Goal: Task Accomplishment & Management: Manage account settings

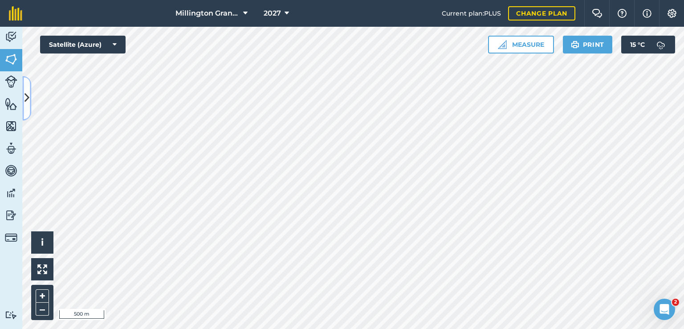
click at [25, 101] on icon at bounding box center [27, 98] width 5 height 16
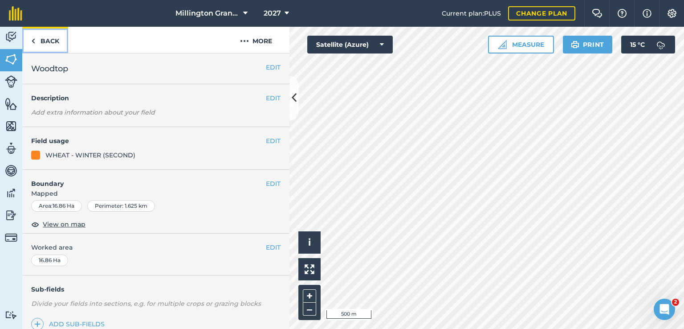
click at [57, 38] on link "Back" at bounding box center [45, 40] width 46 height 26
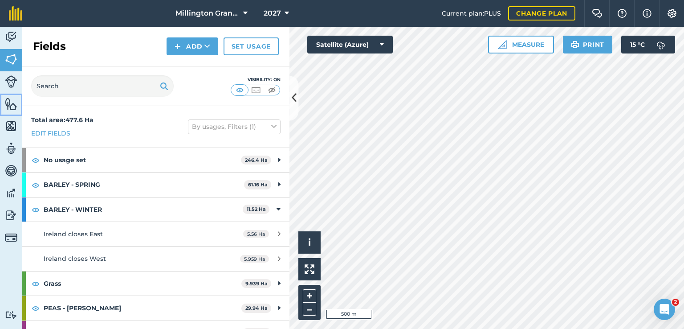
click at [10, 100] on img at bounding box center [11, 103] width 12 height 13
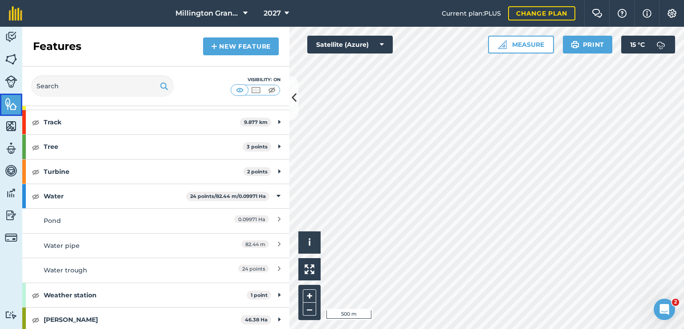
scroll to position [271, 0]
click at [211, 46] on img at bounding box center [214, 46] width 6 height 11
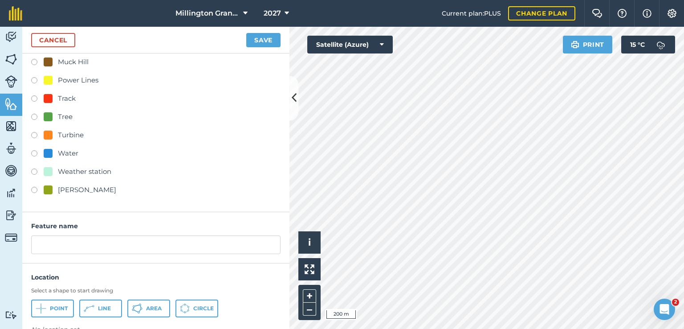
scroll to position [152, 0]
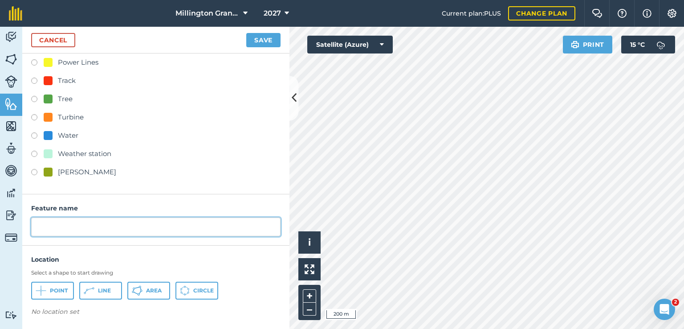
click at [109, 221] on input "text" at bounding box center [155, 226] width 249 height 19
type input "Fence line"
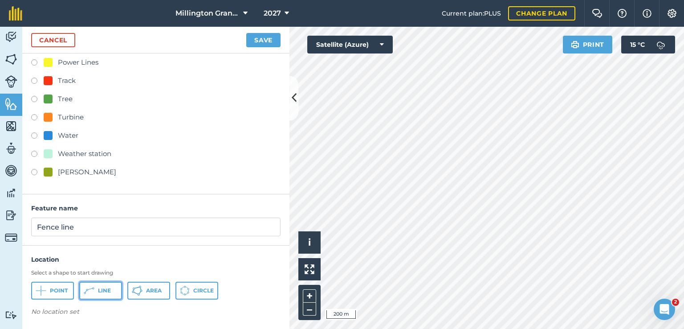
click at [102, 287] on span "Line" at bounding box center [104, 290] width 13 height 7
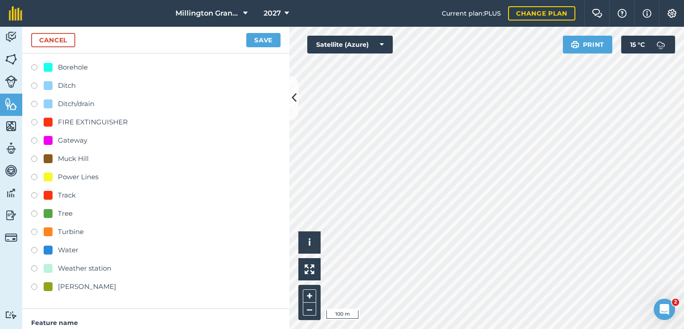
scroll to position [0, 0]
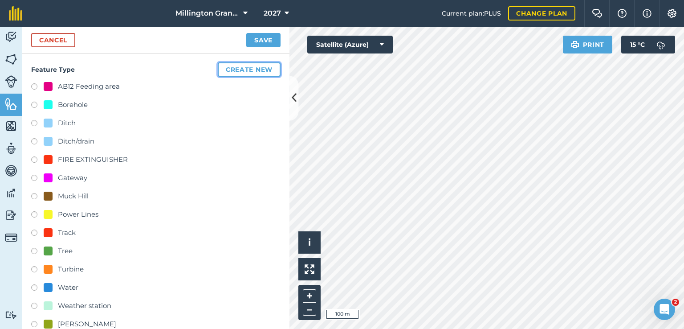
click at [262, 68] on button "Create new" at bounding box center [249, 69] width 63 height 14
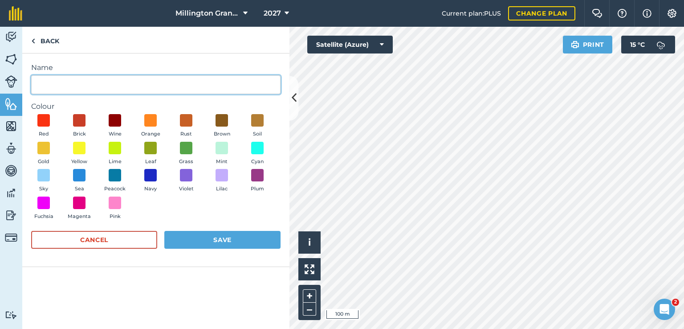
click at [106, 89] on input "Name" at bounding box center [155, 84] width 249 height 19
type input "f"
type input "Fence"
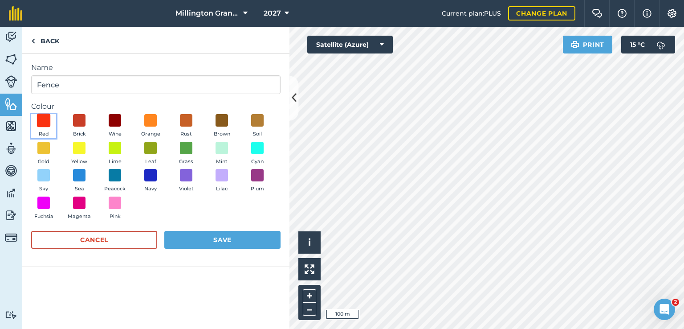
click at [43, 122] on span at bounding box center [44, 121] width 14 height 14
click at [209, 237] on button "Save" at bounding box center [222, 240] width 116 height 18
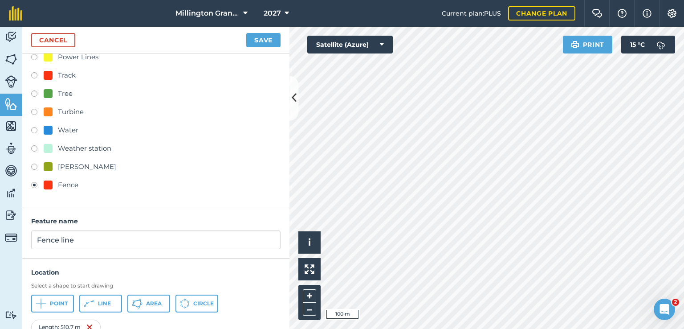
scroll to position [193, 0]
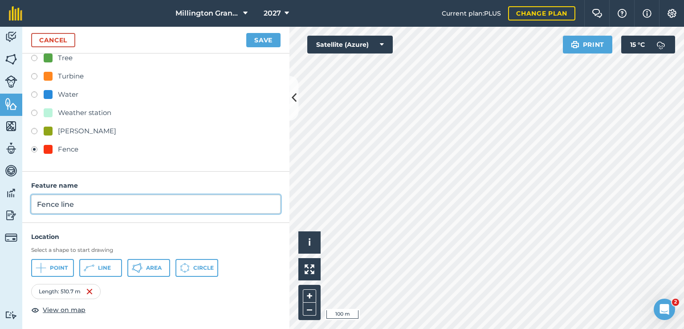
click at [91, 205] on input "Fence line" at bounding box center [155, 204] width 249 height 19
type input "Tundale/chalkpit grant 2025"
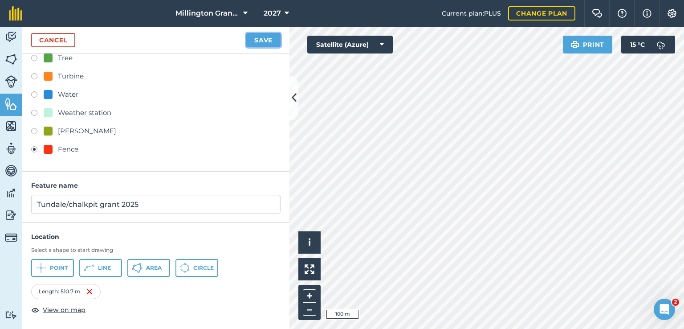
click at [260, 37] on button "Save" at bounding box center [263, 40] width 34 height 14
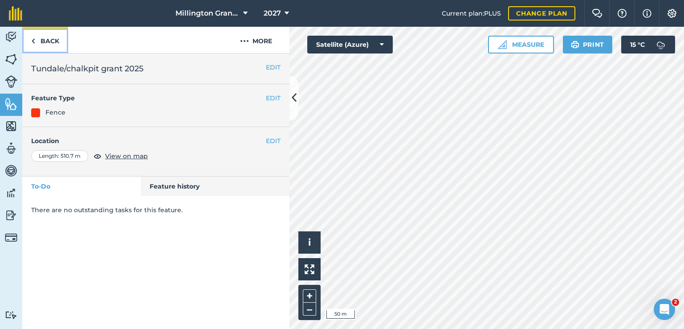
click at [56, 47] on link "Back" at bounding box center [45, 40] width 46 height 26
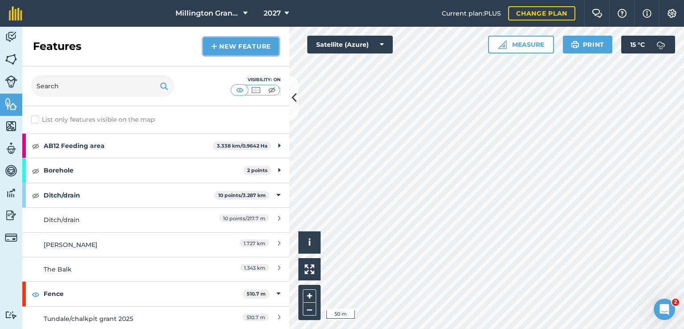
click at [253, 51] on link "New feature" at bounding box center [241, 46] width 76 height 18
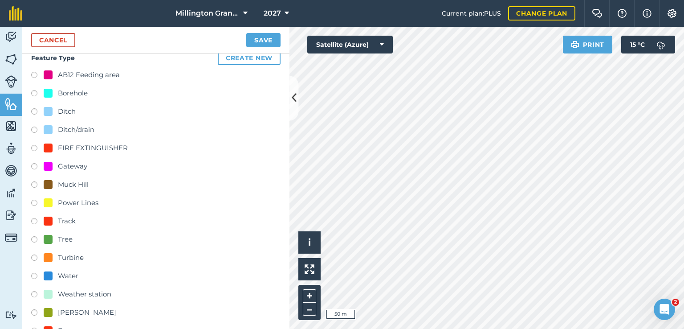
scroll to position [45, 0]
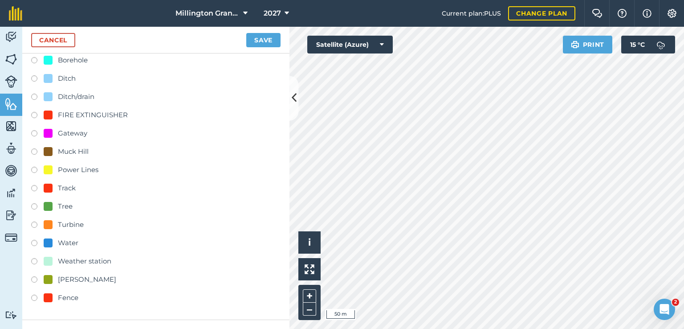
click at [66, 296] on div "Fence" at bounding box center [68, 297] width 20 height 11
radio input "true"
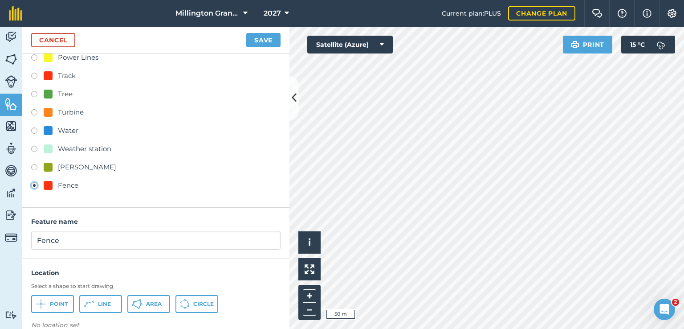
scroll to position [170, 0]
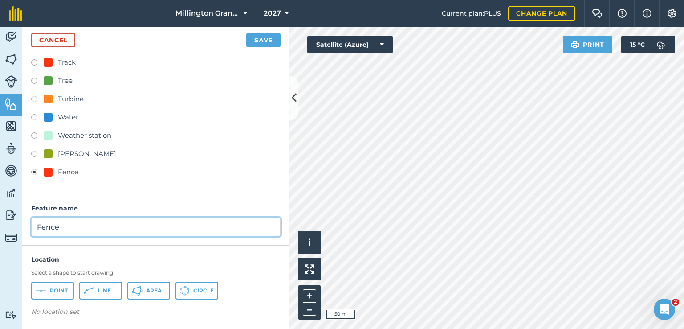
click at [96, 225] on input "Fence" at bounding box center [155, 226] width 249 height 19
type input "Tundale top/College 1 2025"
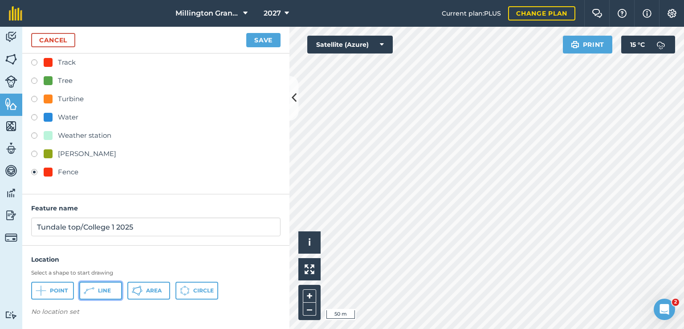
click at [111, 296] on button "Line" at bounding box center [100, 291] width 43 height 18
click at [271, 41] on button "Save" at bounding box center [263, 40] width 34 height 14
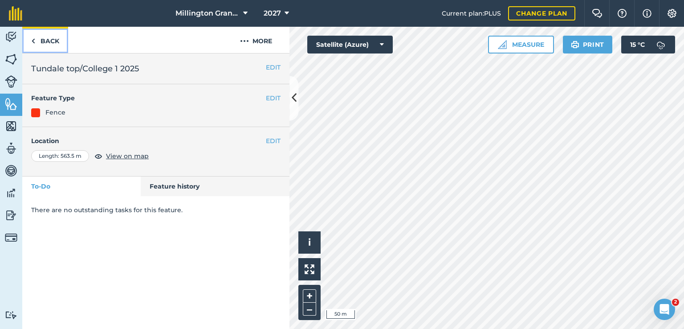
click at [46, 44] on link "Back" at bounding box center [45, 40] width 46 height 26
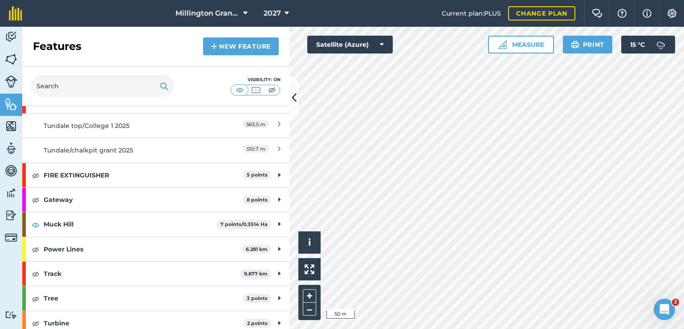
scroll to position [178, 0]
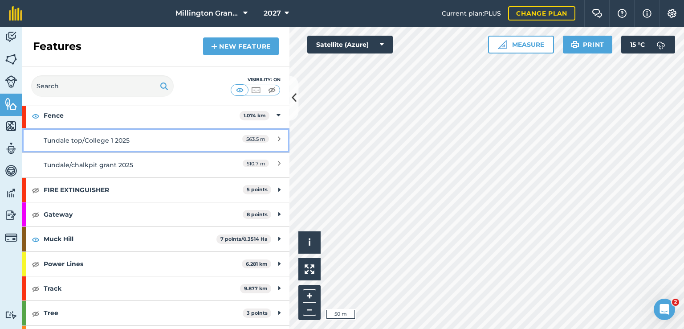
click at [147, 130] on link "Tundale top/College 1 2025 563.5 m" at bounding box center [155, 140] width 267 height 25
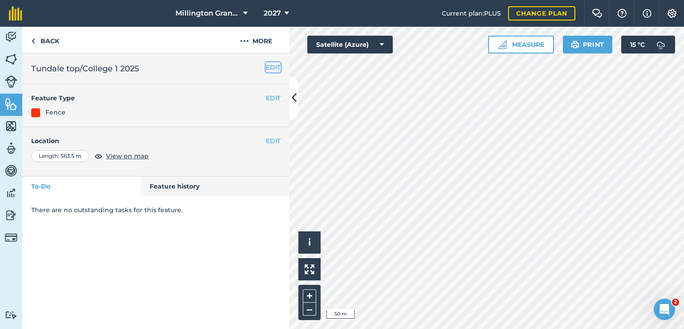
click at [269, 72] on button "EDIT" at bounding box center [273, 67] width 15 height 10
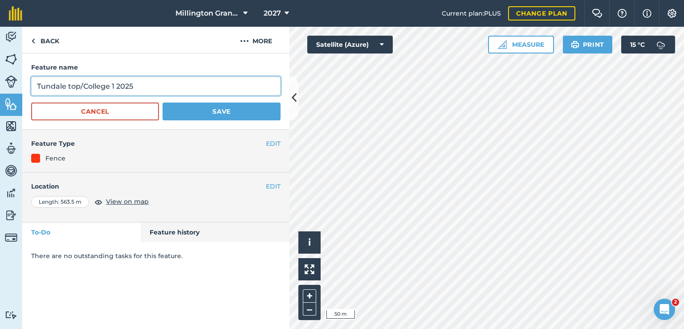
click at [208, 89] on input "Tundale top/College 1 2025" at bounding box center [155, 86] width 249 height 19
type input "Tundale top/College 1 2025 Grant"
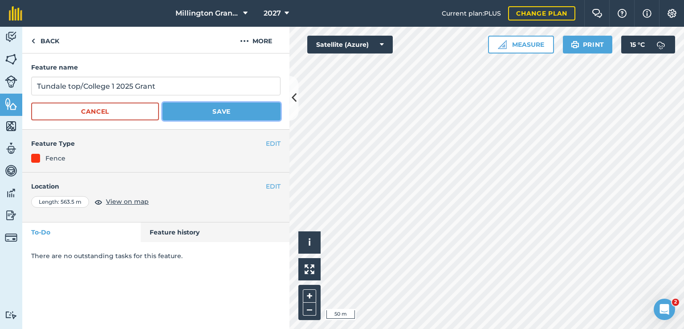
click at [219, 111] on button "Save" at bounding box center [222, 111] width 118 height 18
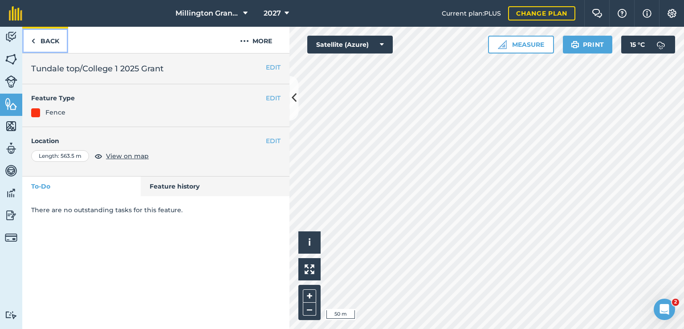
click at [32, 40] on img at bounding box center [33, 41] width 4 height 11
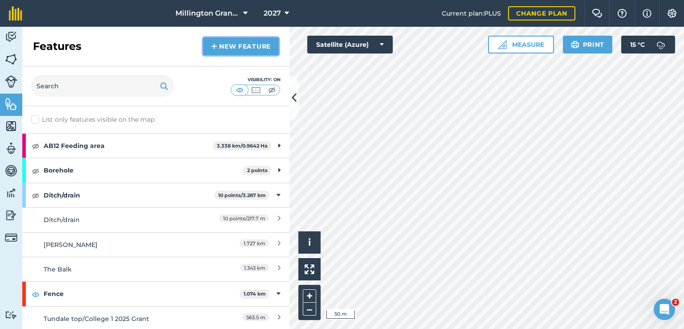
click at [244, 45] on link "New feature" at bounding box center [241, 46] width 76 height 18
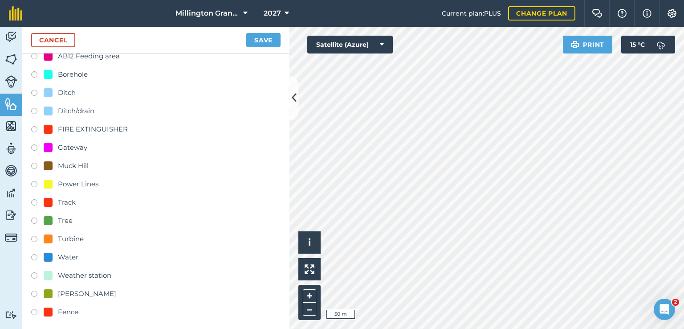
scroll to position [45, 0]
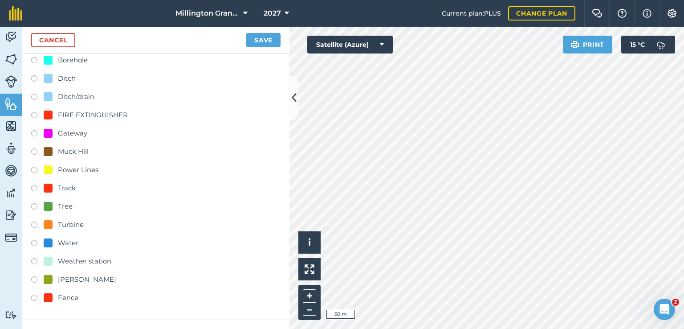
click at [58, 298] on div "Fence" at bounding box center [68, 297] width 20 height 11
radio input "true"
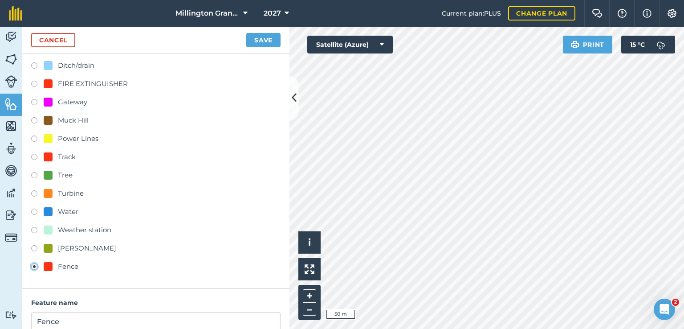
scroll to position [170, 0]
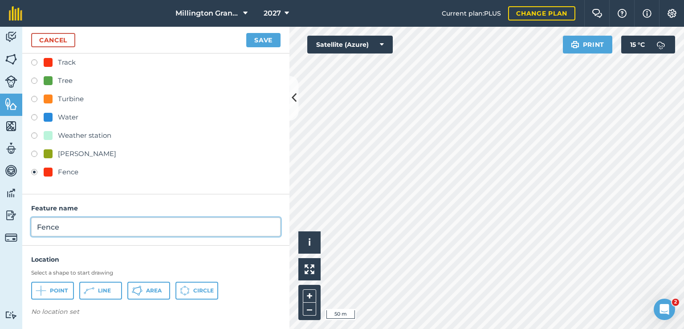
click at [101, 232] on input "Fence" at bounding box center [155, 226] width 249 height 19
click at [101, 231] on input "Fence" at bounding box center [155, 226] width 249 height 19
type input "Tundale top grant 2024"
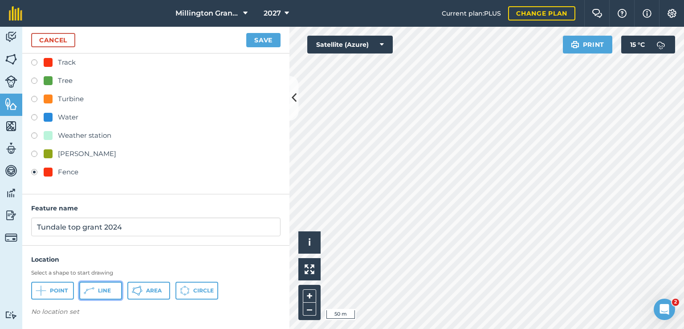
click at [97, 289] on button "Line" at bounding box center [100, 291] width 43 height 18
click at [260, 39] on button "Save" at bounding box center [263, 40] width 34 height 14
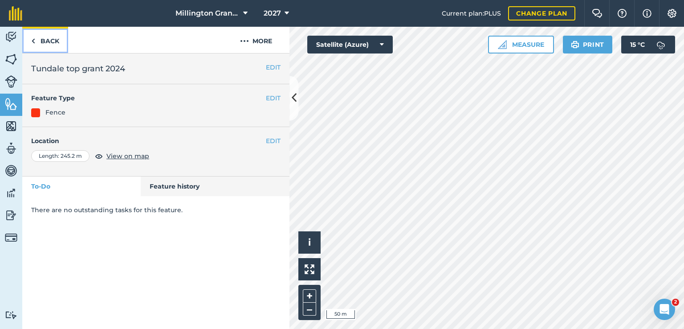
click at [55, 31] on link "Back" at bounding box center [45, 40] width 46 height 26
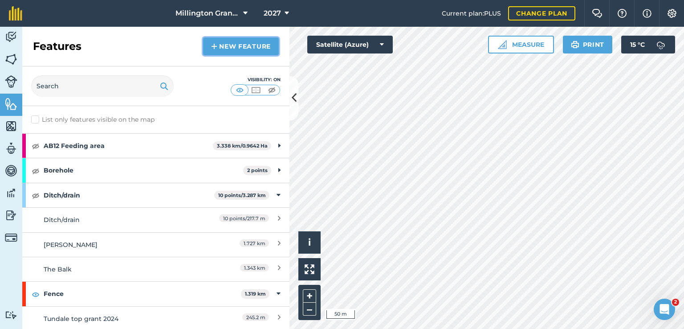
click at [253, 43] on link "New feature" at bounding box center [241, 46] width 76 height 18
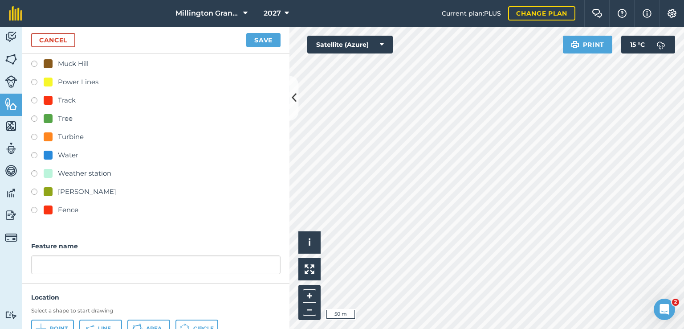
scroll to position [134, 0]
click at [70, 201] on div "AB12 Feeding area Borehole Ditch Ditch/drain FIRE EXTINGUISHER Gateway [GEOGRAP…" at bounding box center [155, 81] width 249 height 269
click at [69, 212] on div "Fence" at bounding box center [68, 208] width 20 height 11
radio input "true"
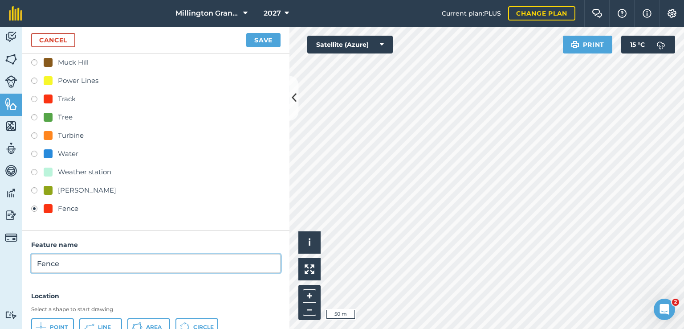
click at [107, 260] on input "Fence" at bounding box center [155, 263] width 249 height 19
type input "Tundale top grant 2023"
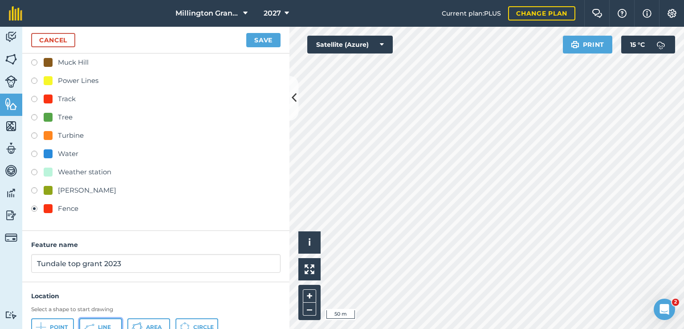
click at [92, 325] on icon at bounding box center [89, 327] width 11 height 11
click at [261, 50] on div "Cancel Save" at bounding box center [155, 40] width 267 height 27
click at [264, 43] on button "Save" at bounding box center [263, 40] width 34 height 14
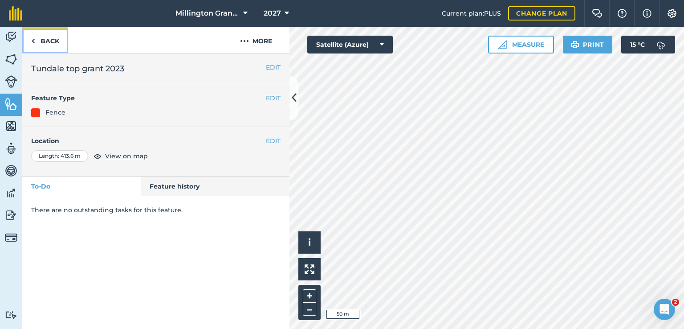
click at [39, 38] on link "Back" at bounding box center [45, 40] width 46 height 26
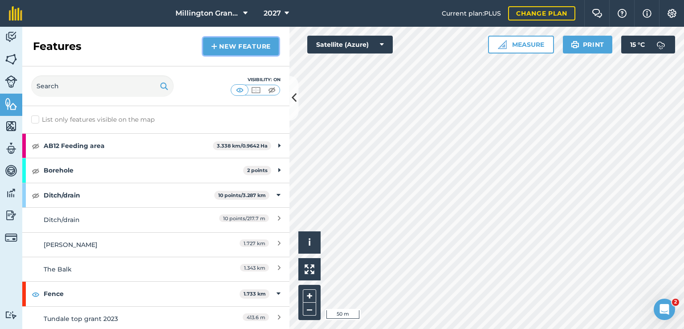
click at [251, 53] on link "New feature" at bounding box center [241, 46] width 76 height 18
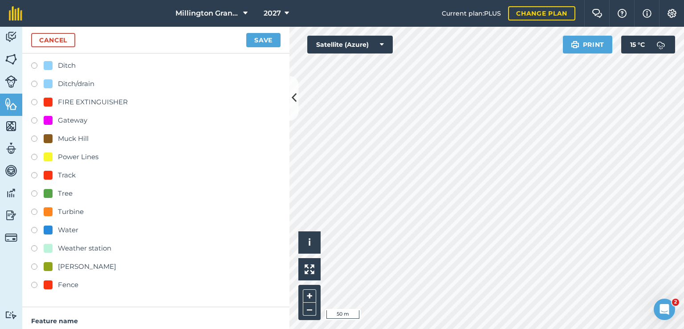
scroll to position [134, 0]
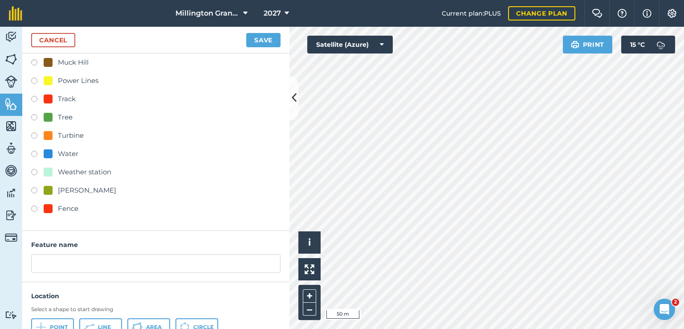
click at [61, 206] on div "Fence" at bounding box center [68, 208] width 20 height 11
radio input "true"
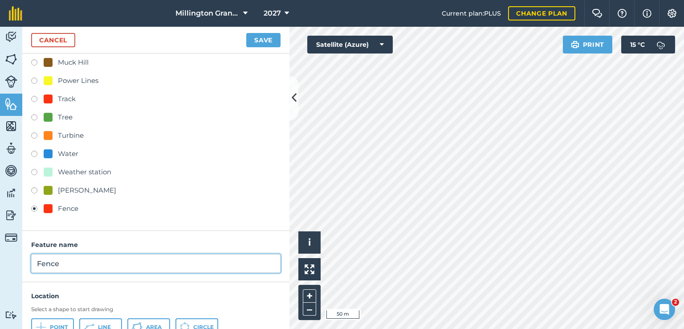
click at [71, 267] on input "Fence" at bounding box center [155, 263] width 249 height 19
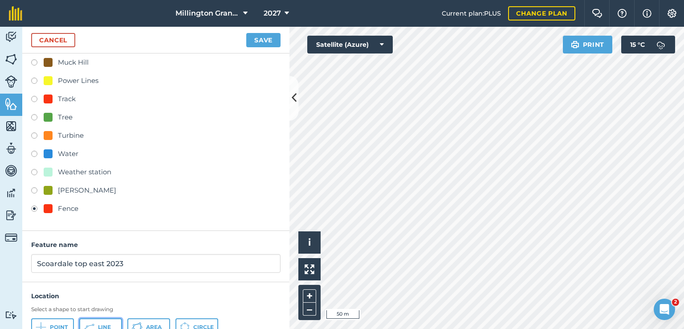
click at [107, 318] on button "Line" at bounding box center [100, 327] width 43 height 18
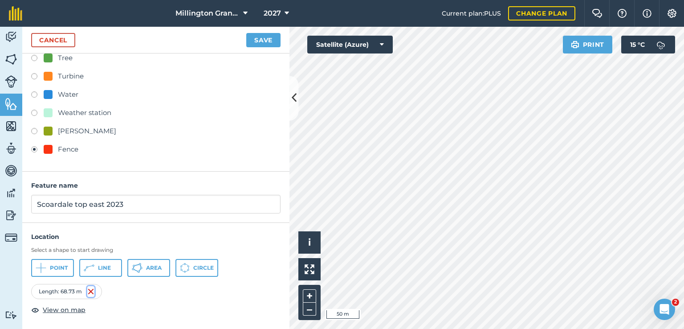
click at [91, 289] on img at bounding box center [90, 291] width 7 height 11
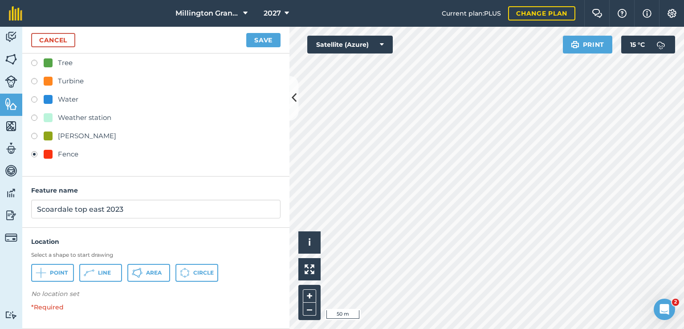
scroll to position [187, 0]
click at [102, 268] on button "Line" at bounding box center [100, 274] width 43 height 18
click at [301, 5] on div "[GEOGRAPHIC_DATA] 2027 Current plan : PLUS Change plan Farm Chat Help Info Sett…" at bounding box center [342, 164] width 684 height 329
click at [374, 9] on div "[GEOGRAPHIC_DATA] 2027 Current plan : PLUS Change plan Farm Chat Help Info Sett…" at bounding box center [342, 164] width 684 height 329
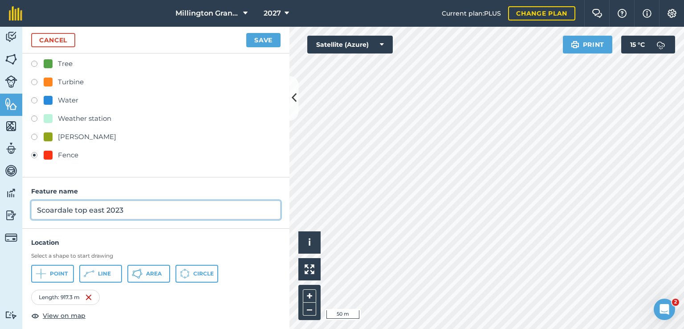
click at [109, 210] on input "Scoardale top east 2023" at bounding box center [155, 209] width 249 height 19
click at [106, 214] on input "Scoardale top east 2023" at bounding box center [155, 209] width 249 height 19
type input "Scoardale top east Grant 2023"
click at [255, 45] on button "Save" at bounding box center [263, 40] width 34 height 14
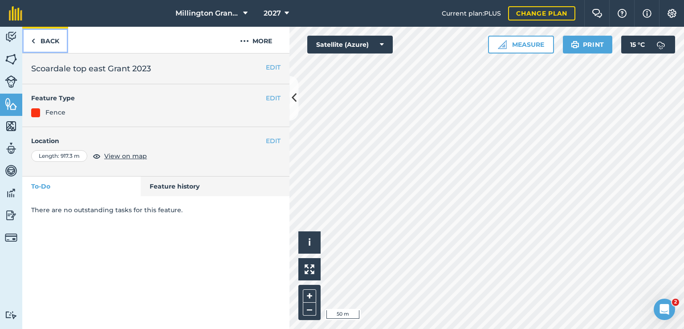
click at [61, 44] on link "Back" at bounding box center [45, 40] width 46 height 26
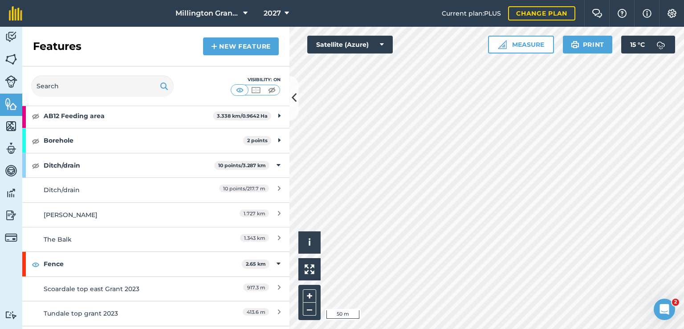
scroll to position [134, 0]
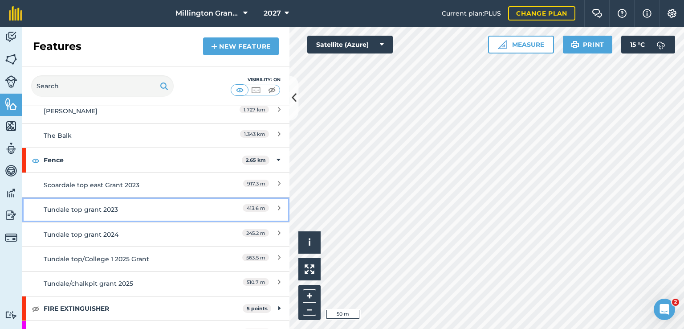
click at [102, 209] on div "Tundale top grant 2023" at bounding box center [123, 209] width 158 height 10
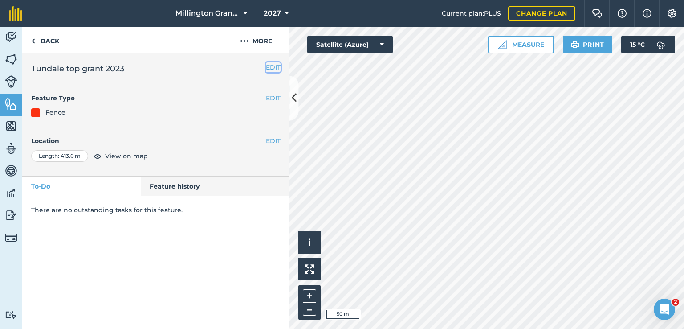
click at [268, 67] on button "EDIT" at bounding box center [273, 67] width 15 height 10
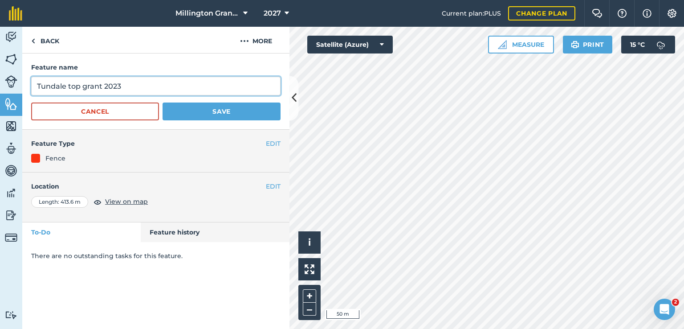
click at [127, 86] on input "Tundale top grant 2023" at bounding box center [155, 86] width 249 height 19
type input "Tundale top grant 2022"
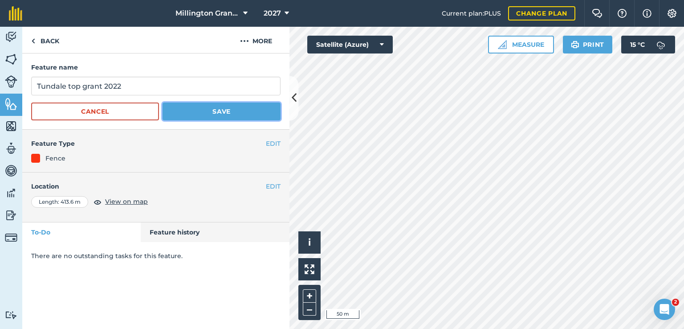
click at [239, 110] on button "Save" at bounding box center [222, 111] width 118 height 18
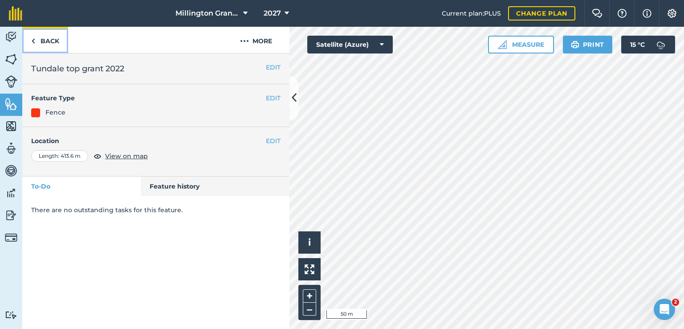
click at [34, 46] on img at bounding box center [33, 41] width 4 height 11
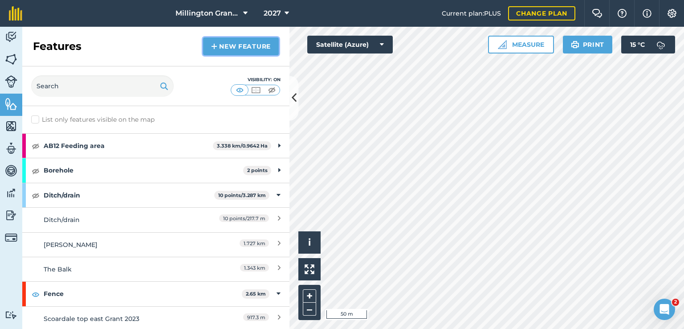
click at [243, 45] on link "New feature" at bounding box center [241, 46] width 76 height 18
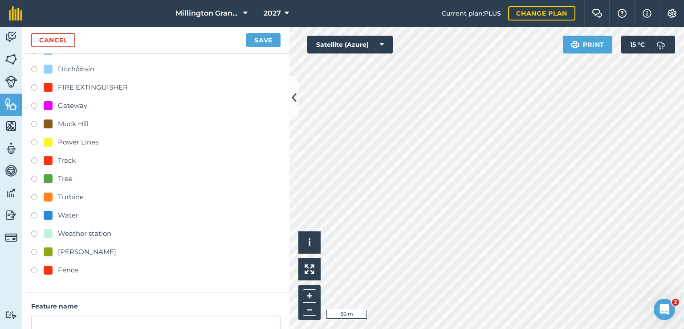
scroll to position [170, 0]
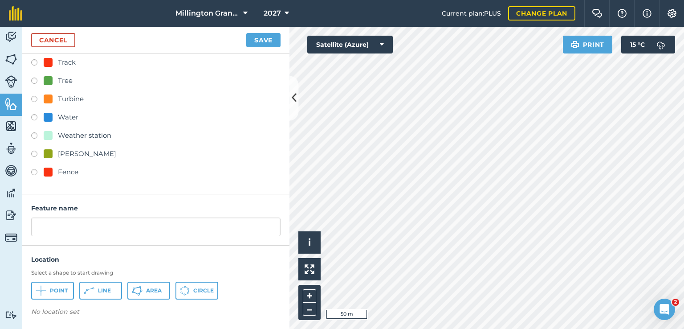
click at [50, 172] on div at bounding box center [48, 171] width 9 height 9
radio input "true"
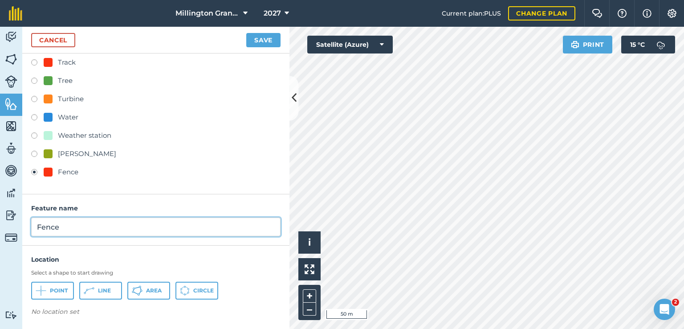
click at [78, 221] on input "Fence" at bounding box center [155, 226] width 249 height 19
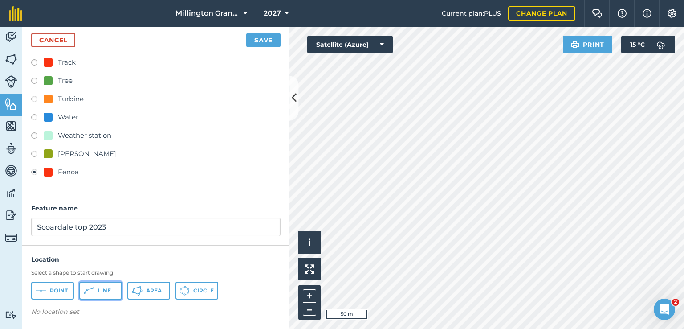
click at [105, 287] on span "Line" at bounding box center [104, 290] width 13 height 7
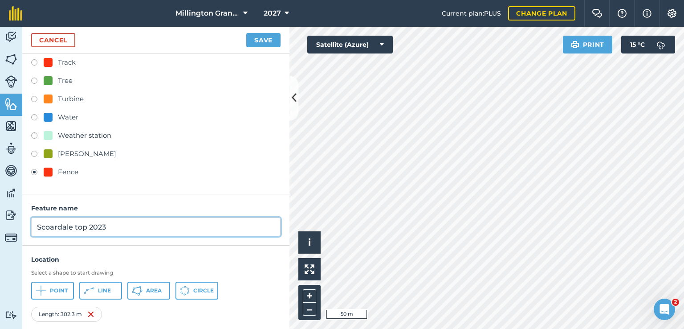
click at [119, 227] on input "Scoardale top 2023" at bounding box center [155, 226] width 249 height 19
type input "Scoardale top Grant 2023"
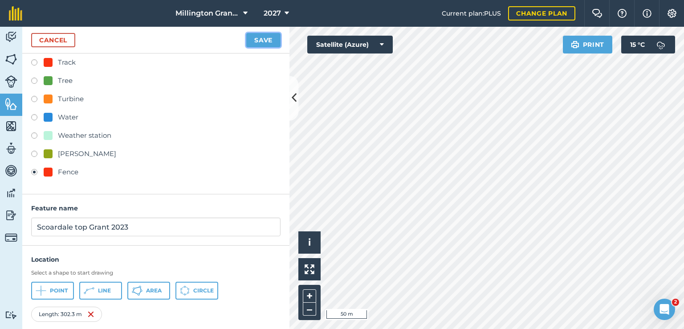
click at [261, 39] on button "Save" at bounding box center [263, 40] width 34 height 14
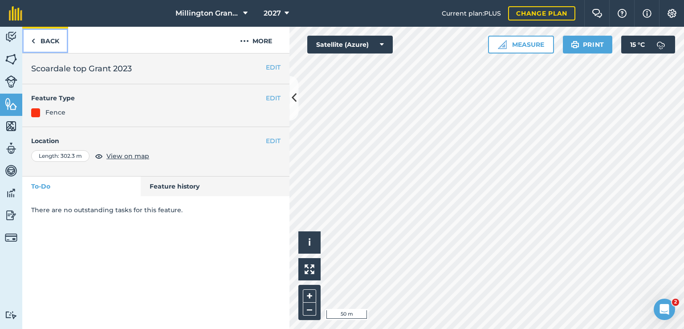
click at [57, 39] on link "Back" at bounding box center [45, 40] width 46 height 26
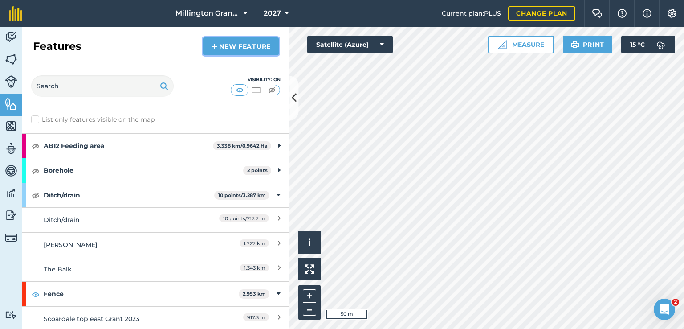
click at [226, 38] on link "New feature" at bounding box center [241, 46] width 76 height 18
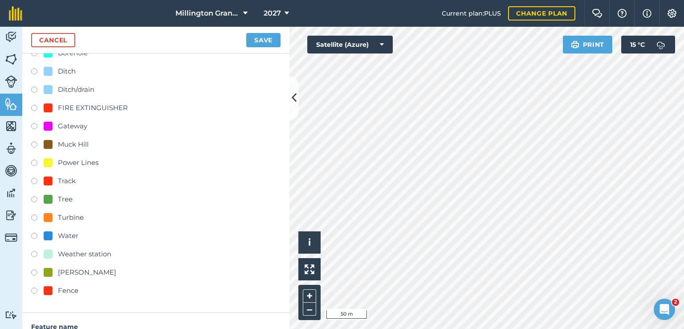
scroll to position [89, 0]
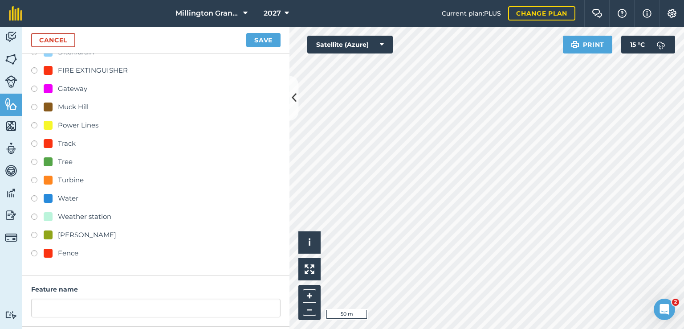
click at [36, 251] on label at bounding box center [37, 254] width 12 height 9
radio input "true"
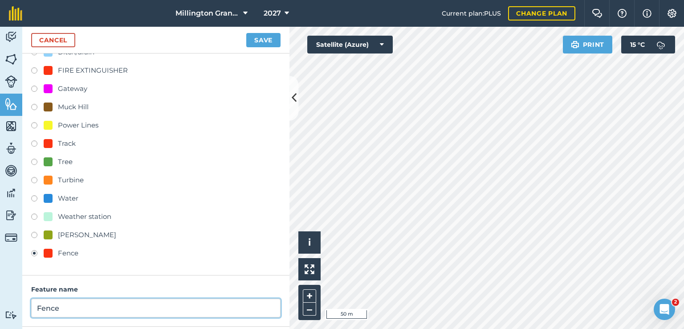
click at [77, 312] on input "Fence" at bounding box center [155, 307] width 249 height 19
type input "Scoardale top forestry repair grant 2024"
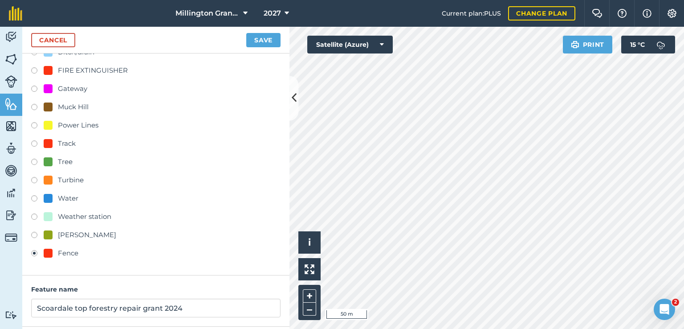
scroll to position [170, 0]
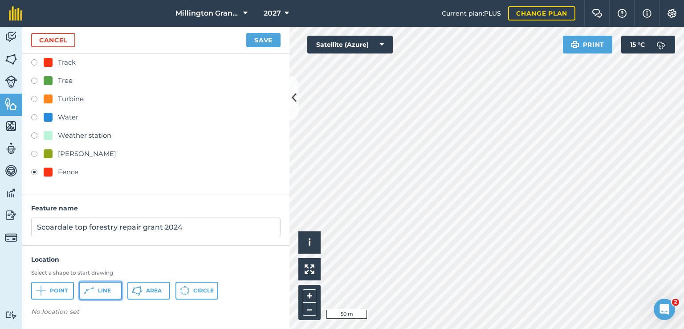
click at [87, 288] on icon at bounding box center [89, 290] width 11 height 11
click at [267, 45] on button "Save" at bounding box center [263, 40] width 34 height 14
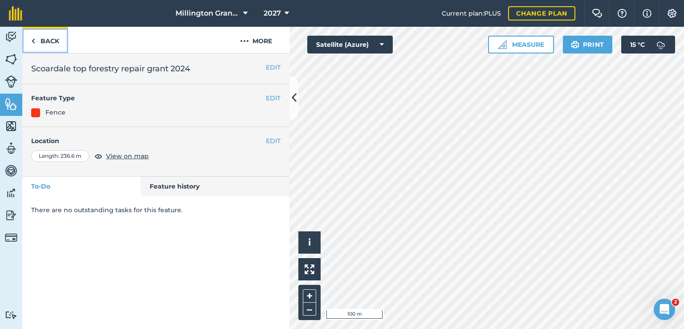
click at [43, 35] on link "Back" at bounding box center [45, 40] width 46 height 26
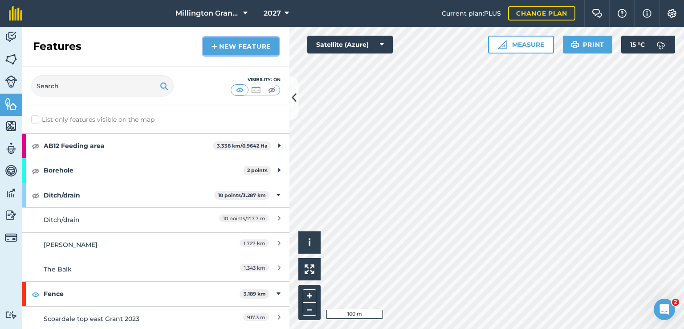
click at [262, 48] on link "New feature" at bounding box center [241, 46] width 76 height 18
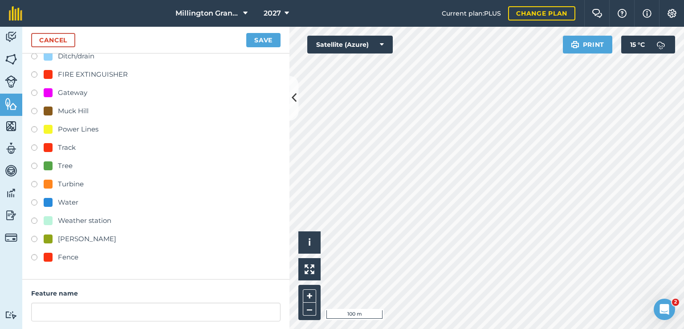
scroll to position [89, 0]
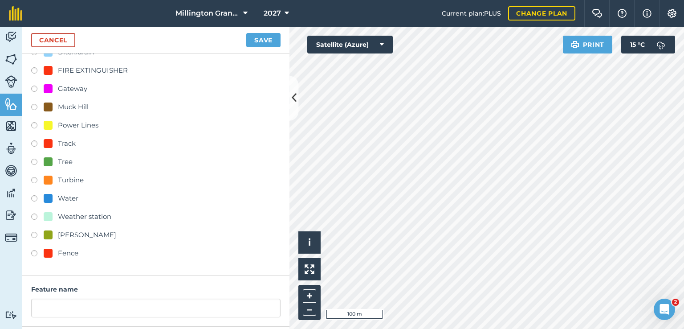
click at [61, 257] on div "Fence" at bounding box center [68, 253] width 20 height 11
radio input "true"
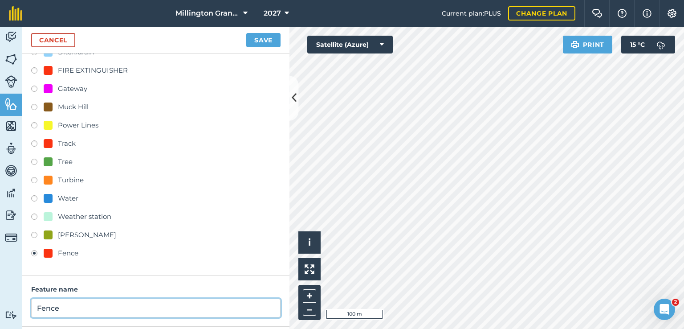
click at [75, 305] on input "Fence" at bounding box center [155, 307] width 249 height 19
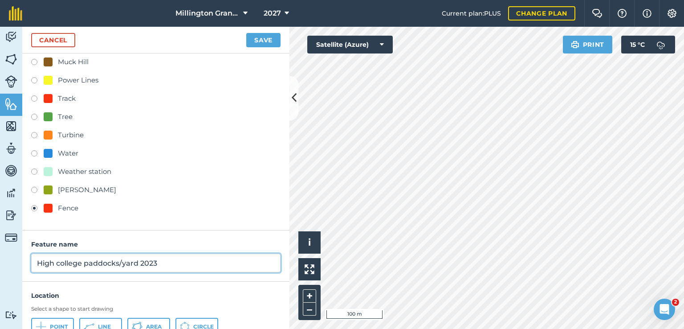
scroll to position [170, 0]
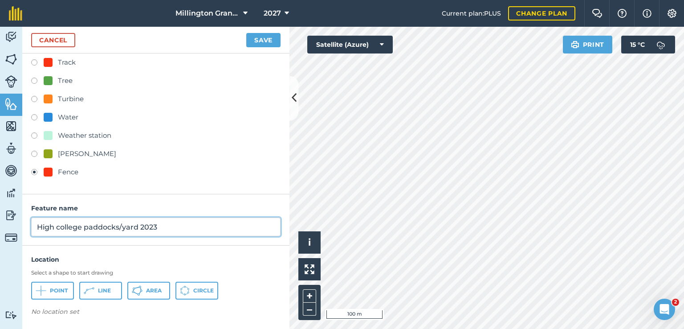
type input "High college paddocks/yard 2023"
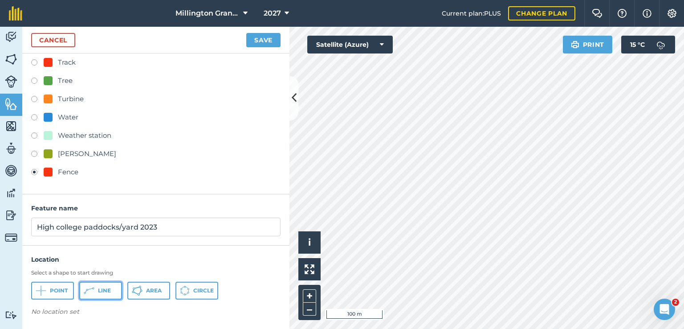
click at [100, 283] on button "Line" at bounding box center [100, 291] width 43 height 18
click at [262, 40] on button "Save" at bounding box center [263, 40] width 34 height 14
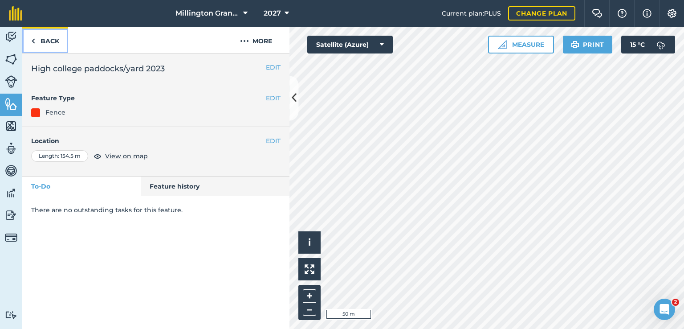
click at [56, 31] on link "Back" at bounding box center [45, 40] width 46 height 26
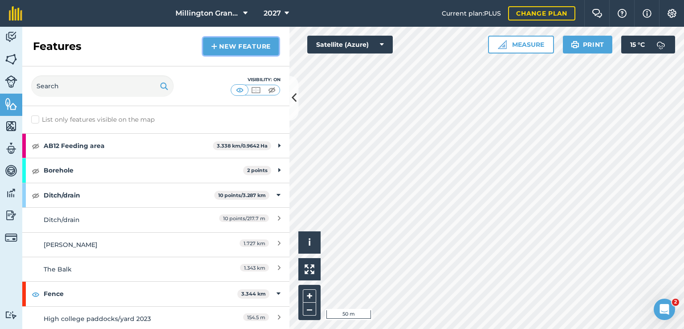
click at [250, 51] on link "New feature" at bounding box center [241, 46] width 76 height 18
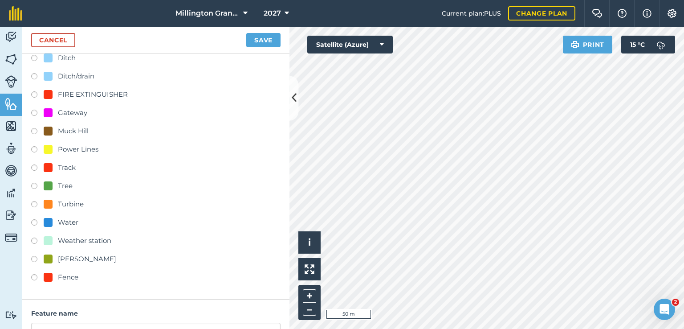
scroll to position [170, 0]
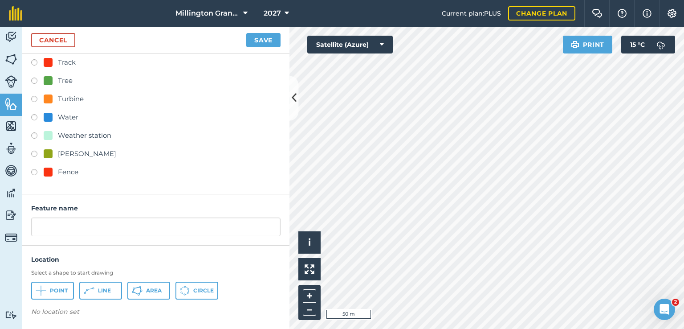
click at [31, 172] on label at bounding box center [37, 173] width 12 height 9
radio input "true"
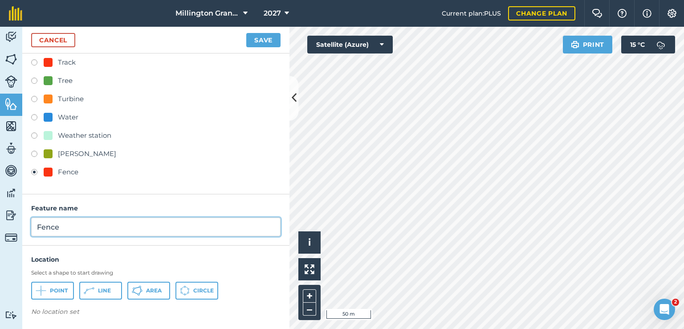
click at [72, 230] on input "Fence" at bounding box center [155, 226] width 249 height 19
type input "Towthorpe paddock bottom 2021"
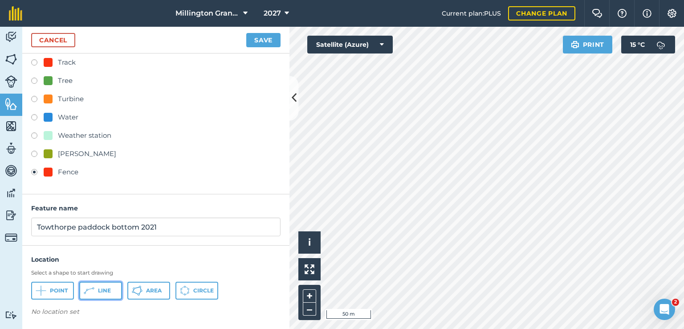
click at [105, 287] on span "Line" at bounding box center [104, 290] width 13 height 7
click at [256, 40] on button "Save" at bounding box center [263, 40] width 34 height 14
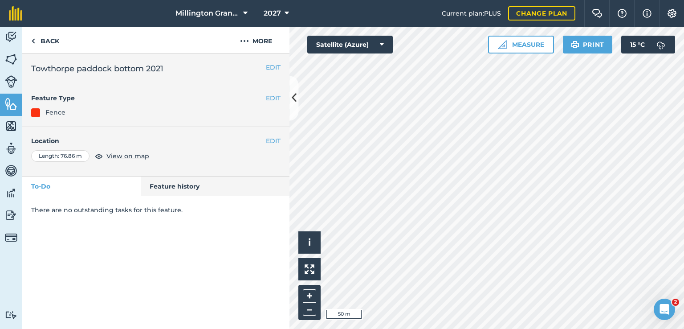
click at [364, 328] on html "[GEOGRAPHIC_DATA] 2027 Current plan : PLUS Change plan Farm Chat Help Info Sett…" at bounding box center [342, 164] width 684 height 329
click at [219, 10] on span "Millington Grange" at bounding box center [208, 13] width 64 height 11
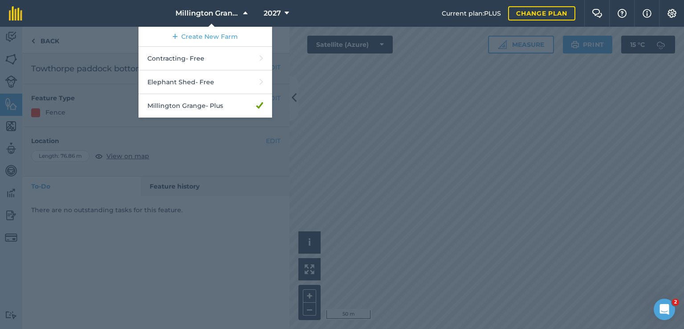
click at [333, 63] on div at bounding box center [342, 178] width 684 height 302
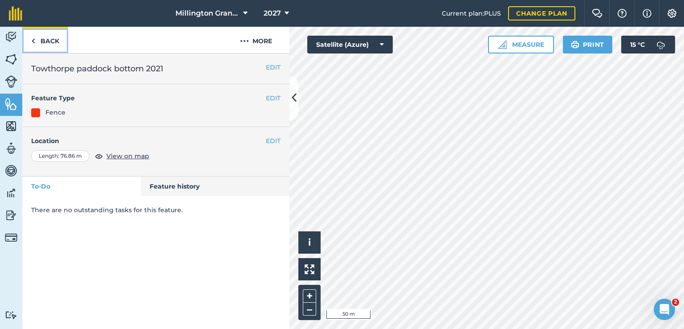
click at [43, 34] on link "Back" at bounding box center [45, 40] width 46 height 26
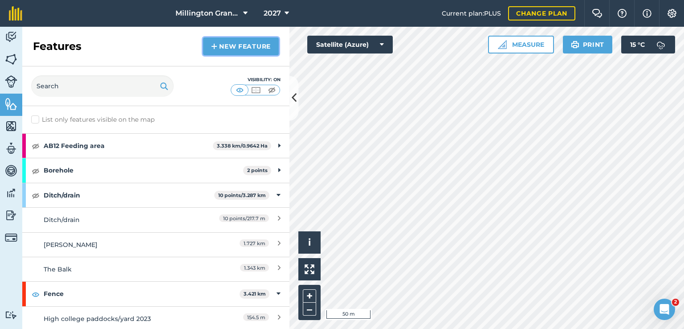
click at [267, 50] on link "New feature" at bounding box center [241, 46] width 76 height 18
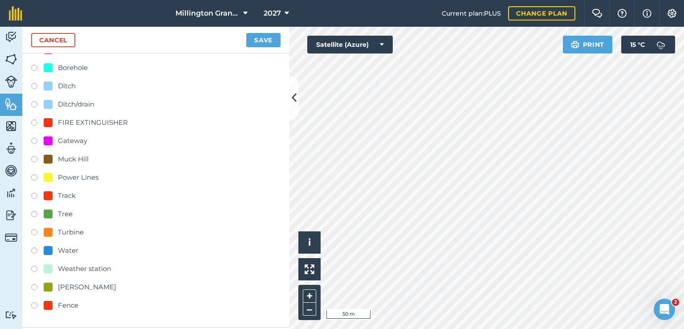
scroll to position [89, 0]
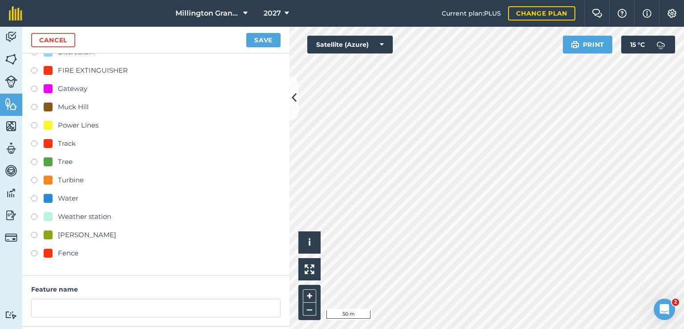
click at [40, 255] on label at bounding box center [37, 254] width 12 height 9
radio input "true"
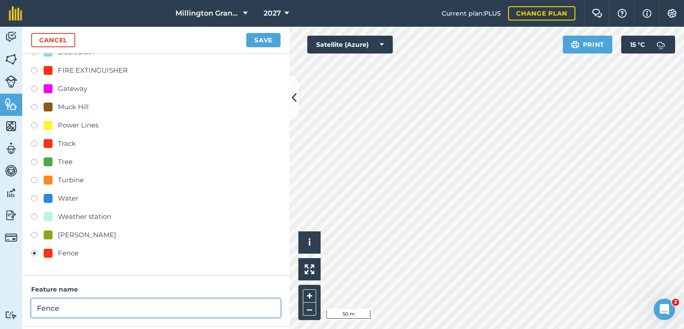
click at [66, 309] on input "Fence" at bounding box center [155, 307] width 249 height 19
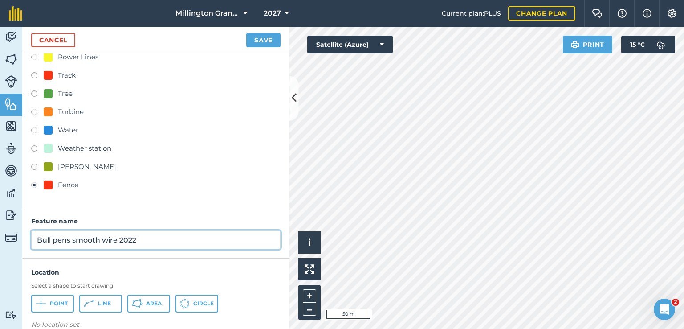
scroll to position [170, 0]
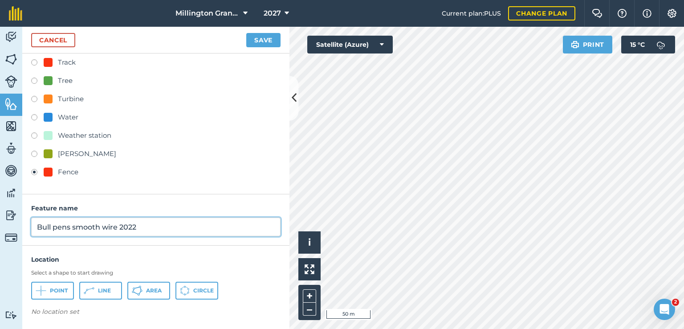
type input "Bull pens smooth wire 2022"
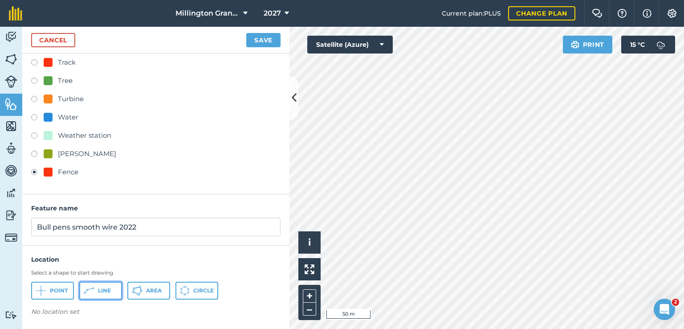
click at [84, 293] on icon at bounding box center [85, 293] width 2 height 2
click at [110, 294] on button "Line" at bounding box center [100, 291] width 43 height 18
click at [103, 293] on span "Line" at bounding box center [104, 290] width 13 height 7
click at [246, 40] on div "Cancel Save" at bounding box center [155, 40] width 267 height 27
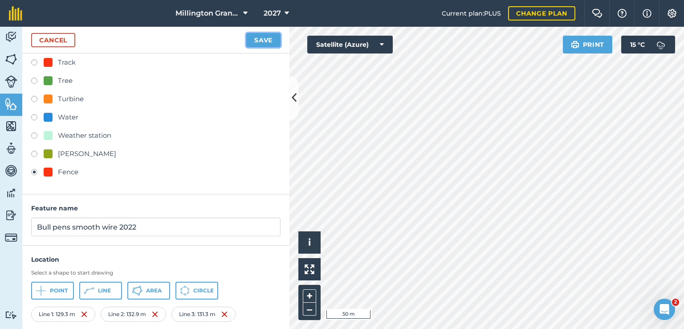
click at [253, 40] on button "Save" at bounding box center [263, 40] width 34 height 14
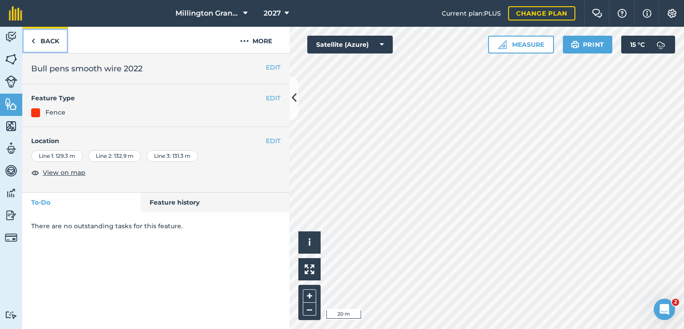
click at [39, 47] on link "Back" at bounding box center [45, 40] width 46 height 26
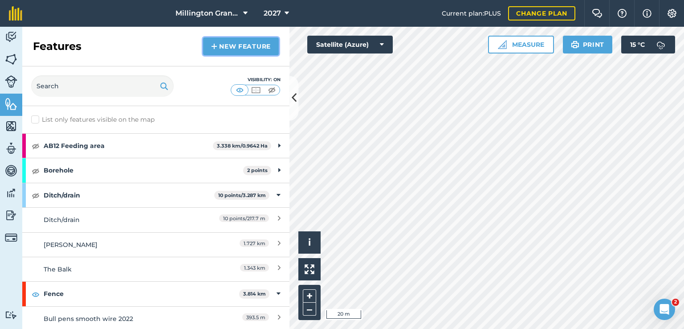
click at [225, 42] on link "New feature" at bounding box center [241, 46] width 76 height 18
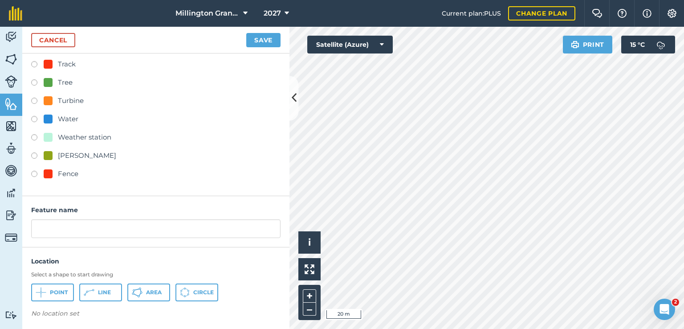
scroll to position [170, 0]
click at [33, 173] on label at bounding box center [37, 173] width 12 height 9
radio input "true"
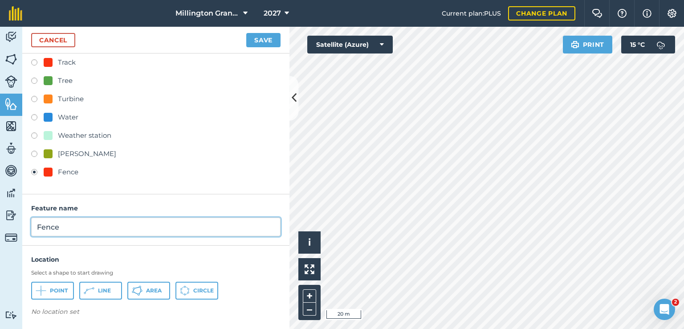
click at [59, 222] on input "Fence" at bounding box center [155, 226] width 249 height 19
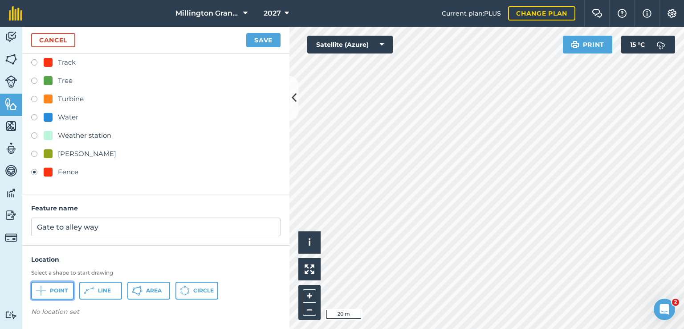
click at [48, 287] on button "Point" at bounding box center [52, 291] width 43 height 18
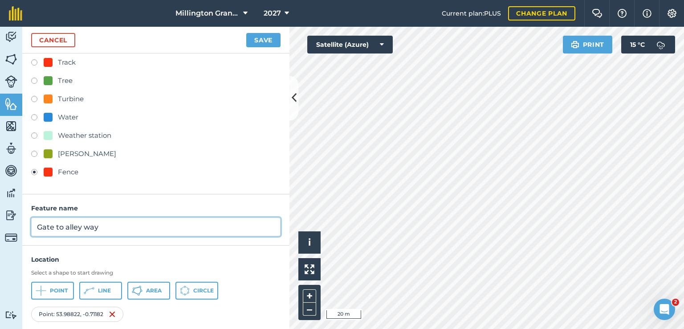
click at [119, 231] on input "Gate to alley way" at bounding box center [155, 226] width 249 height 19
click at [120, 229] on input "Gate to alley way" at bounding box center [155, 226] width 249 height 19
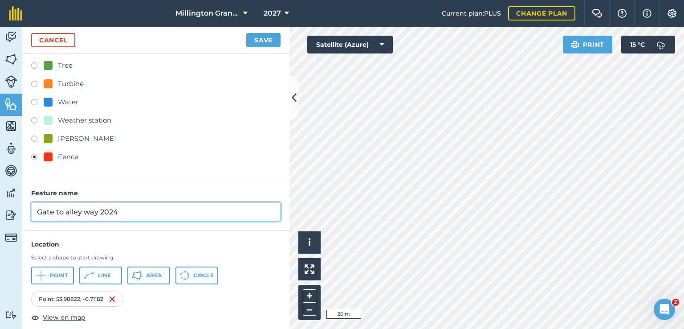
scroll to position [193, 0]
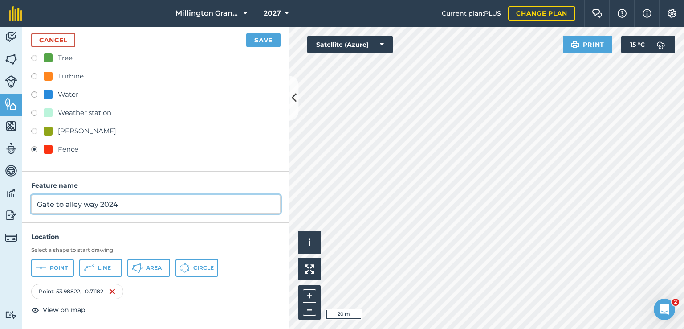
type input "Gate to alley way 2024"
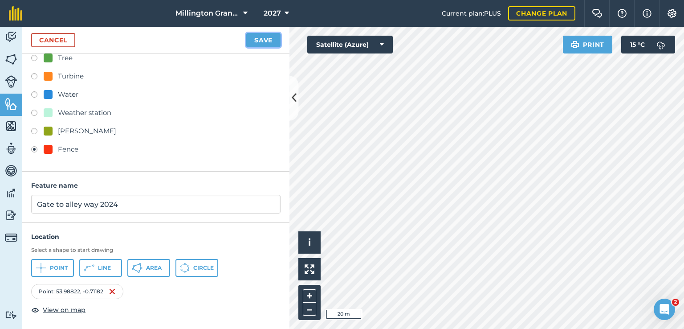
click at [267, 40] on button "Save" at bounding box center [263, 40] width 34 height 14
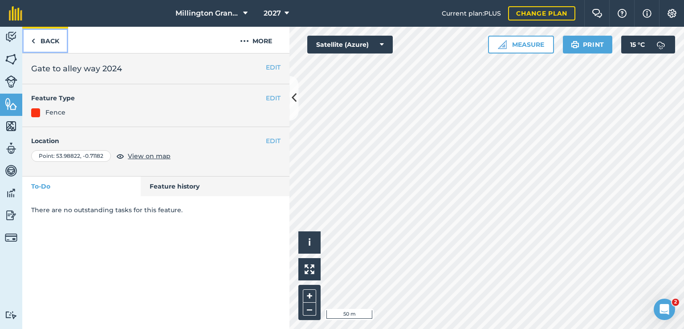
click at [66, 33] on link "Back" at bounding box center [45, 40] width 46 height 26
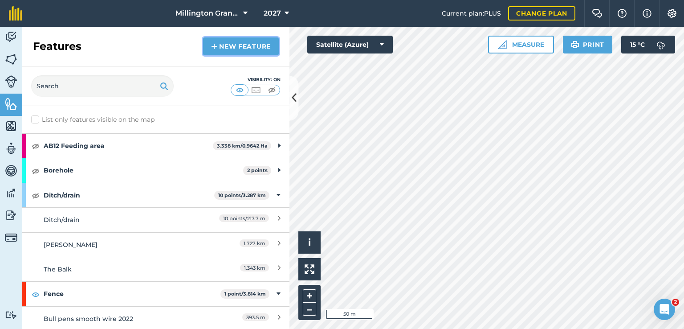
click at [234, 42] on link "New feature" at bounding box center [241, 46] width 76 height 18
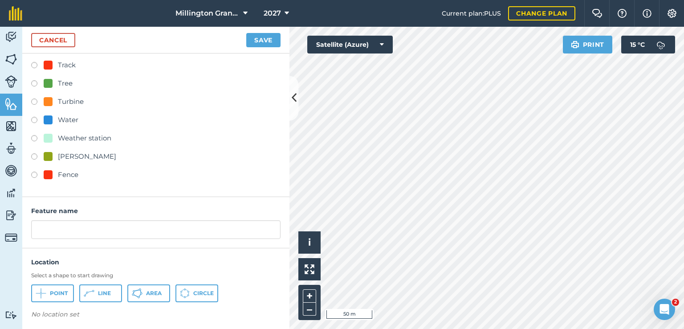
scroll to position [170, 0]
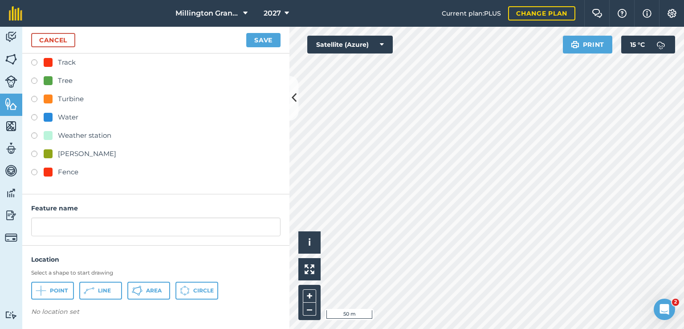
click at [58, 168] on div "Fence" at bounding box center [68, 172] width 20 height 11
radio input "true"
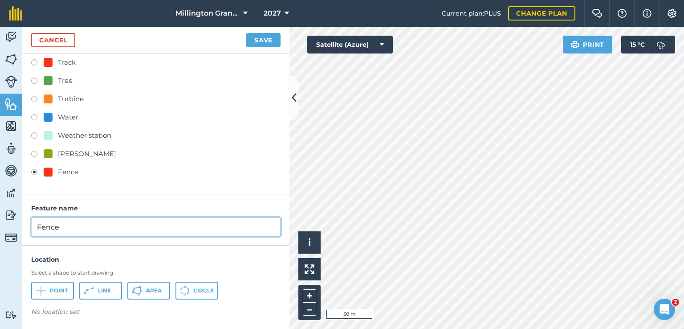
click at [71, 218] on input "Fence" at bounding box center [155, 226] width 249 height 19
type input "Pig fence electric 2024"
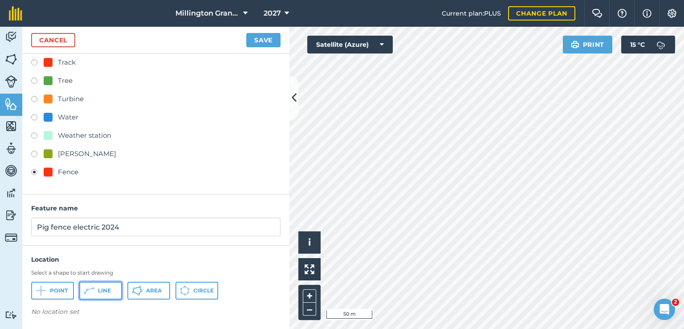
click at [83, 289] on button "Line" at bounding box center [100, 291] width 43 height 18
click at [261, 45] on button "Save" at bounding box center [263, 40] width 34 height 14
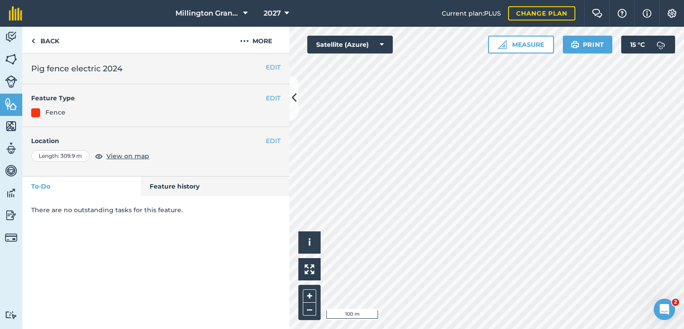
click at [523, 41] on div "Click to start drawing i © 2025 TomTom, Microsoft 100 m + – Satellite (Azure) M…" at bounding box center [487, 178] width 395 height 302
click at [45, 42] on link "Back" at bounding box center [45, 40] width 46 height 26
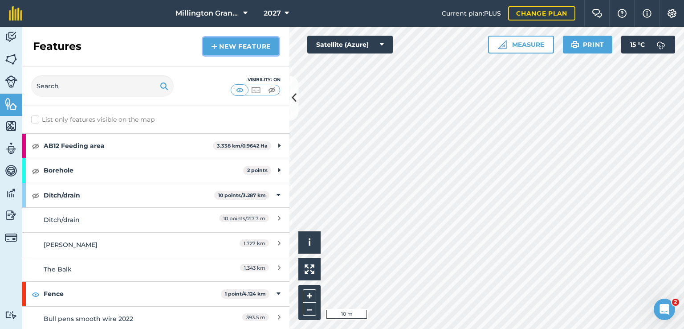
click at [235, 50] on link "New feature" at bounding box center [241, 46] width 76 height 18
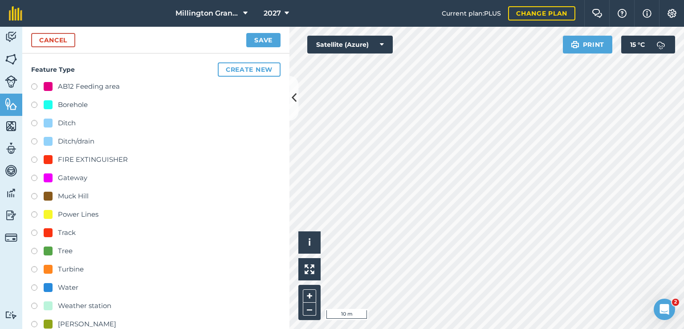
scroll to position [45, 0]
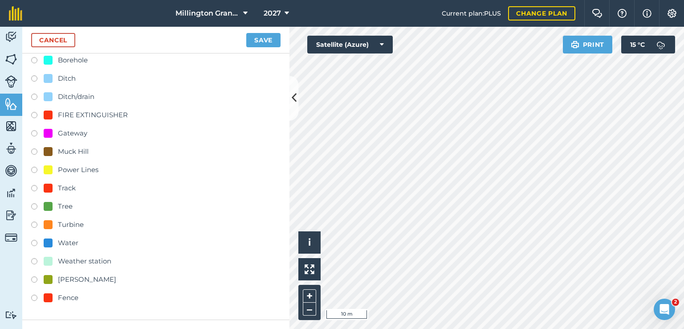
click at [63, 298] on div "Fence" at bounding box center [68, 297] width 20 height 11
radio input "true"
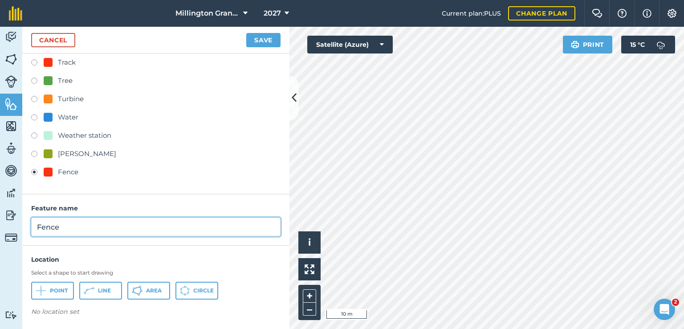
click at [121, 227] on input "Fence" at bounding box center [155, 226] width 249 height 19
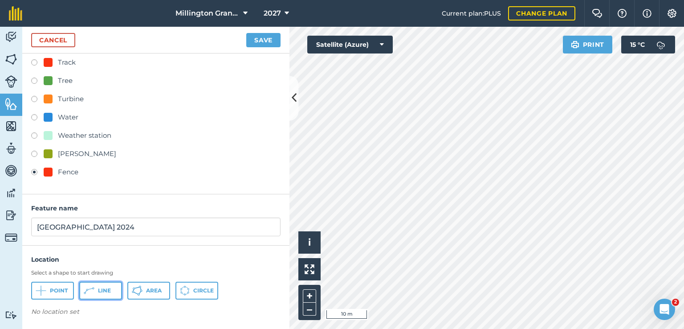
click at [88, 296] on button "Line" at bounding box center [100, 291] width 43 height 18
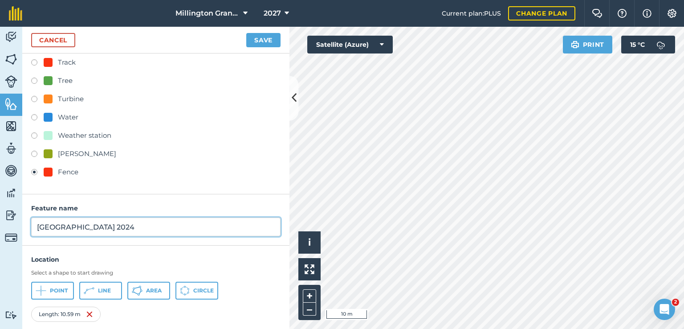
click at [173, 225] on input "[GEOGRAPHIC_DATA] 2024" at bounding box center [155, 226] width 249 height 19
type input "[GEOGRAPHIC_DATA] 2024 Post rail"
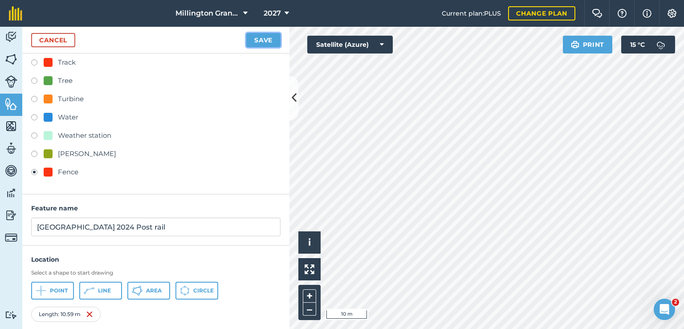
click at [267, 41] on button "Save" at bounding box center [263, 40] width 34 height 14
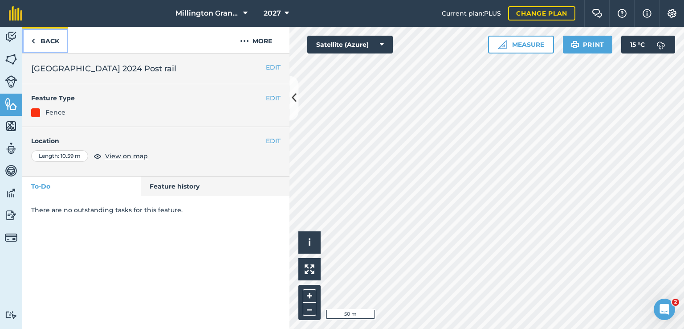
click at [56, 39] on link "Back" at bounding box center [45, 40] width 46 height 26
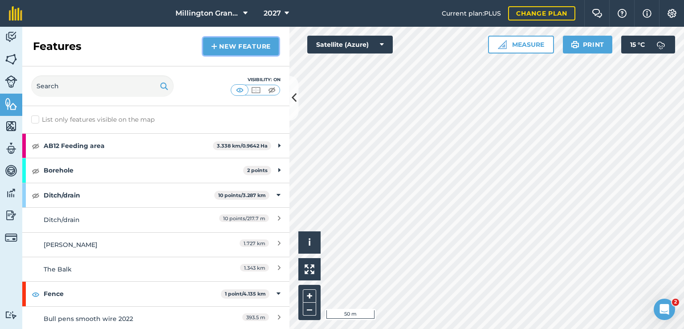
click at [242, 38] on link "New feature" at bounding box center [241, 46] width 76 height 18
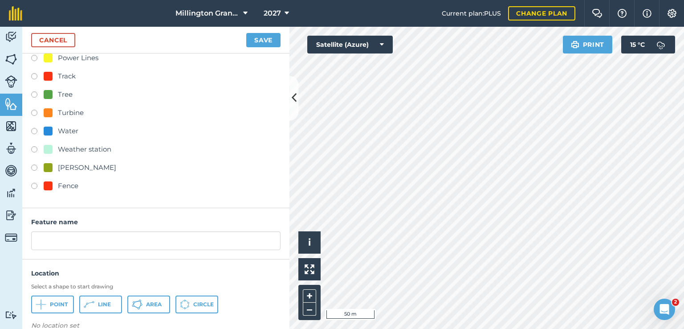
scroll to position [170, 0]
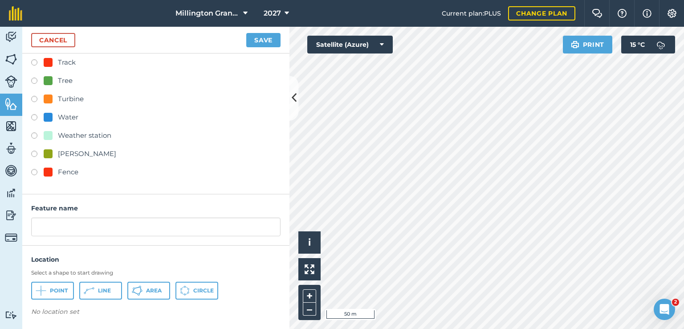
click at [37, 169] on label at bounding box center [37, 173] width 12 height 9
radio input "true"
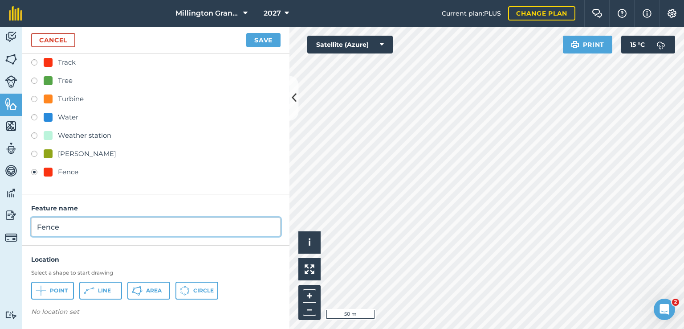
click at [76, 227] on input "Fence" at bounding box center [155, 226] width 249 height 19
type input "Mushroom field hedge repair 2024"
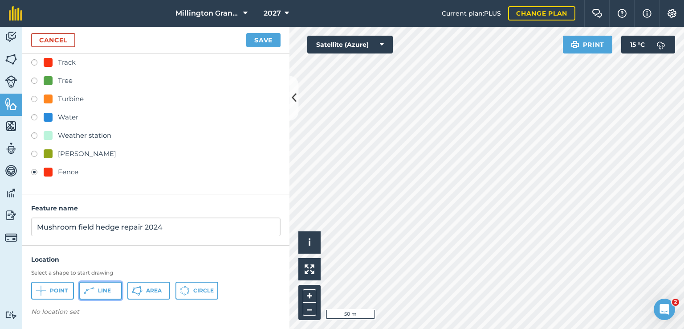
click at [88, 286] on icon at bounding box center [89, 290] width 11 height 11
click at [261, 34] on button "Save" at bounding box center [263, 40] width 34 height 14
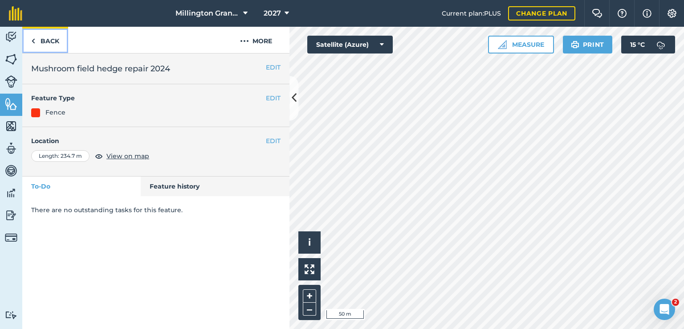
click at [40, 48] on link "Back" at bounding box center [45, 40] width 46 height 26
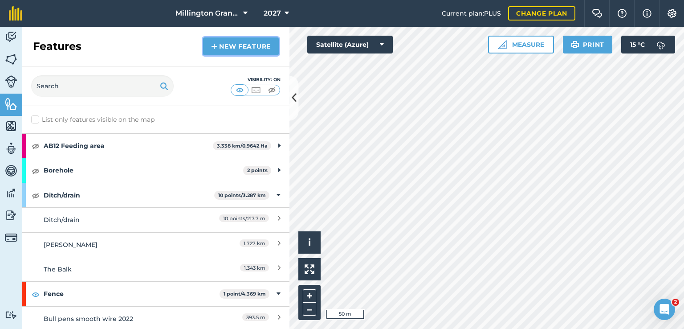
click at [224, 46] on link "New feature" at bounding box center [241, 46] width 76 height 18
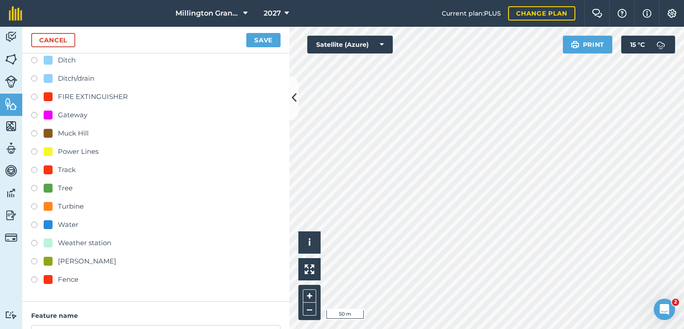
scroll to position [134, 0]
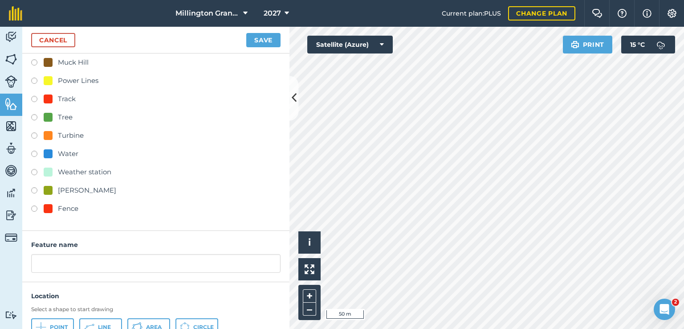
click at [60, 206] on div "Fence" at bounding box center [68, 208] width 20 height 11
radio input "true"
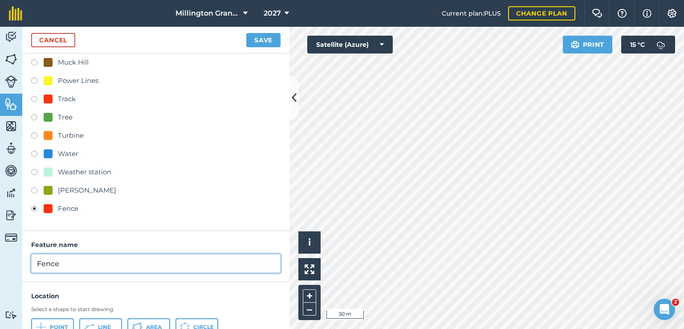
click at [76, 257] on input "Fence" at bounding box center [155, 263] width 249 height 19
type input "D"
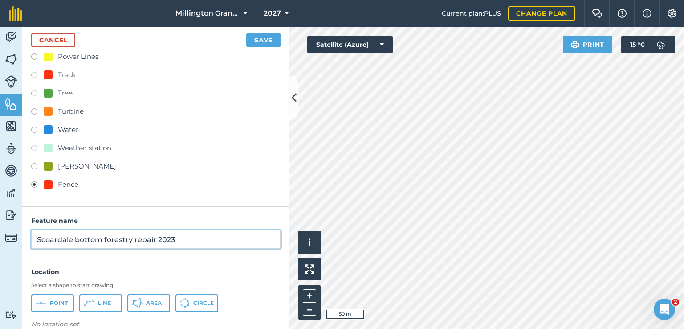
scroll to position [170, 0]
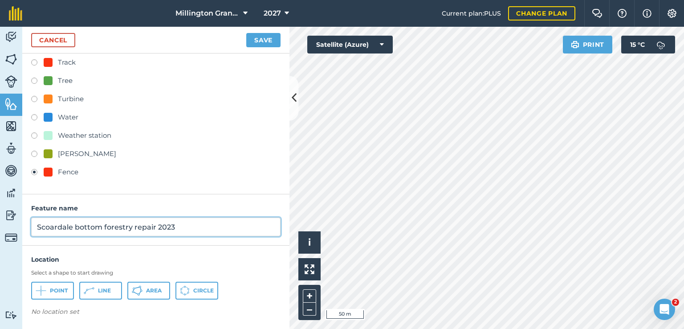
type input "Scoardale bottom forestry repair 2023"
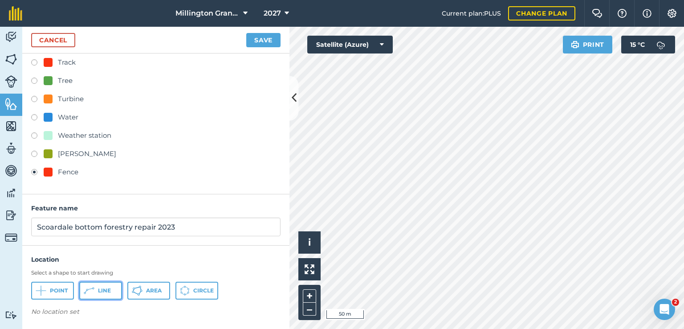
click at [98, 291] on span "Line" at bounding box center [104, 290] width 13 height 7
click at [271, 38] on button "Save" at bounding box center [263, 40] width 34 height 14
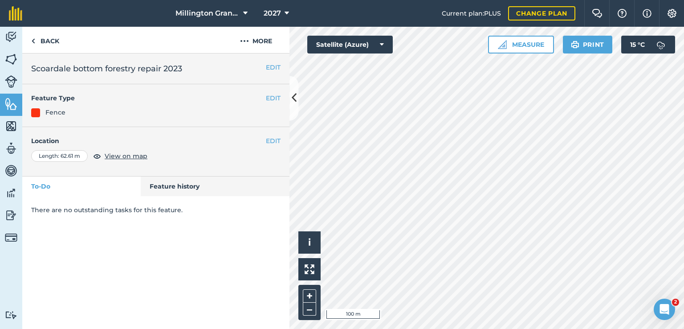
click at [255, 14] on div "2027" at bounding box center [276, 13] width 50 height 27
click at [276, 16] on span "2027" at bounding box center [272, 13] width 17 height 11
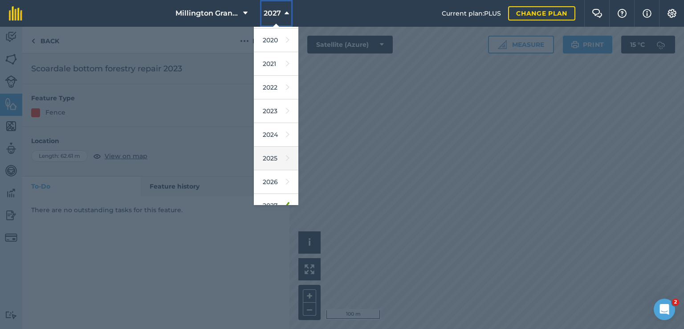
scroll to position [80, 0]
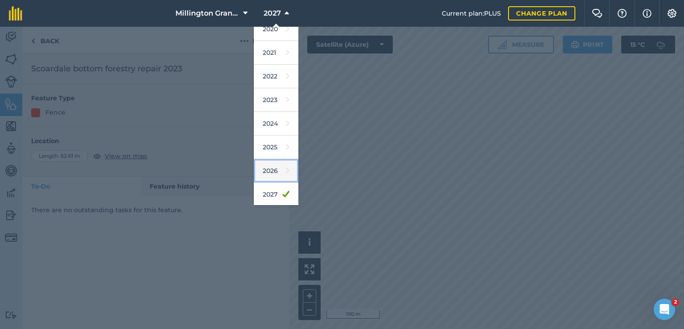
click at [276, 170] on link "2026" at bounding box center [276, 171] width 45 height 24
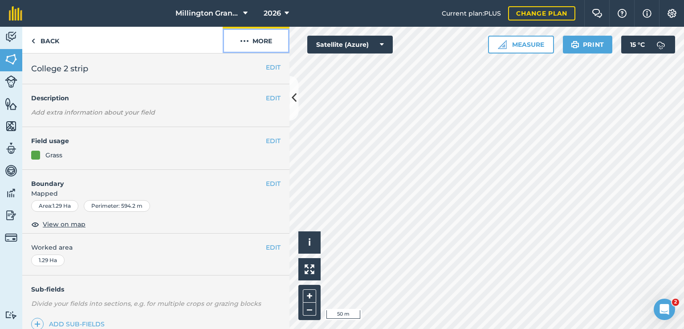
click at [259, 38] on button "More" at bounding box center [256, 40] width 67 height 26
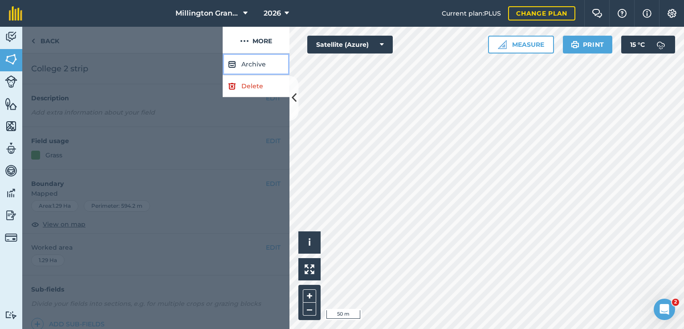
click at [257, 63] on button "Archive" at bounding box center [256, 64] width 67 height 22
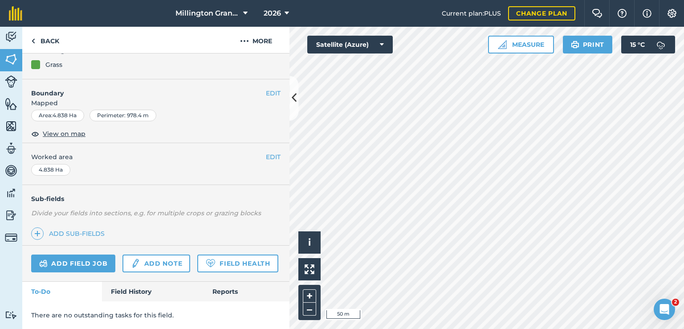
scroll to position [69, 0]
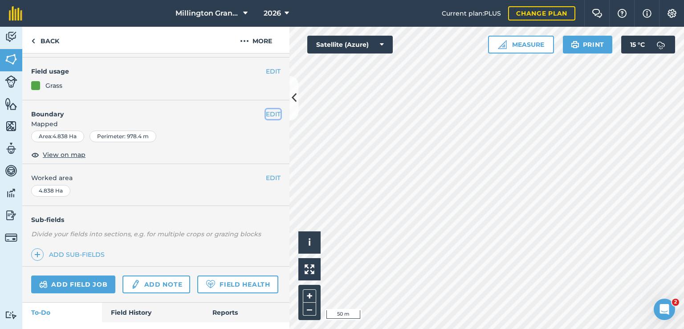
click at [270, 115] on button "EDIT" at bounding box center [273, 114] width 15 height 10
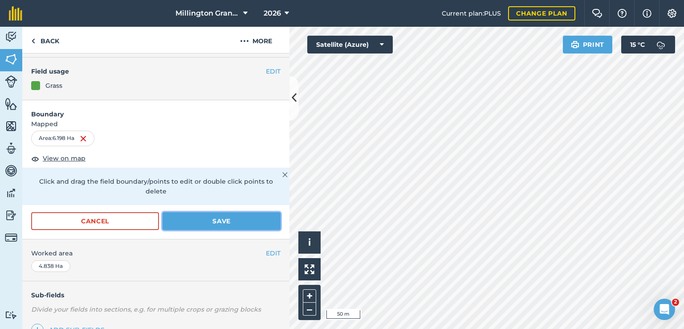
click at [197, 218] on button "Save" at bounding box center [222, 221] width 118 height 18
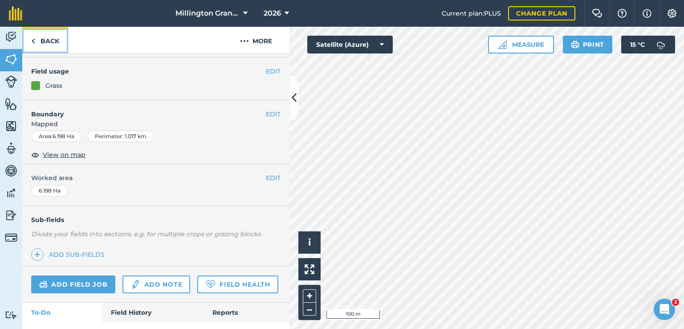
click at [33, 40] on img at bounding box center [33, 41] width 4 height 11
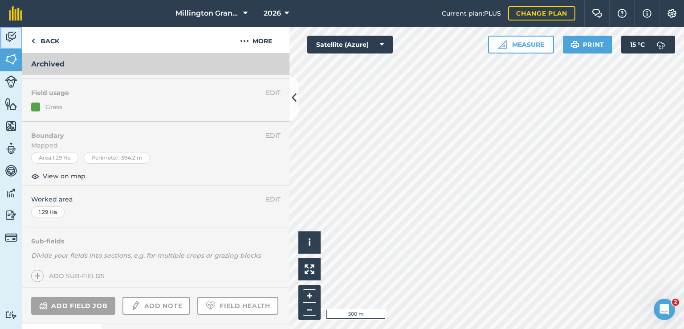
click at [16, 41] on img at bounding box center [11, 36] width 12 height 13
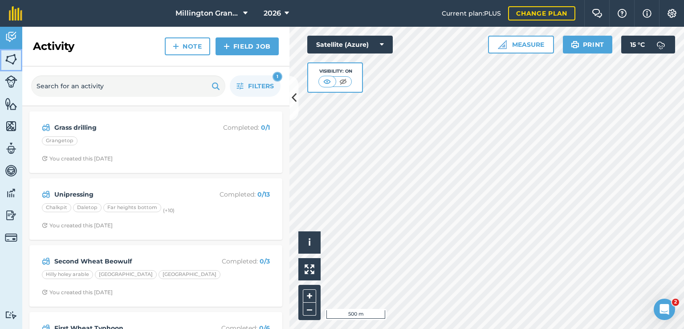
click at [3, 62] on link "Fields" at bounding box center [11, 60] width 22 height 22
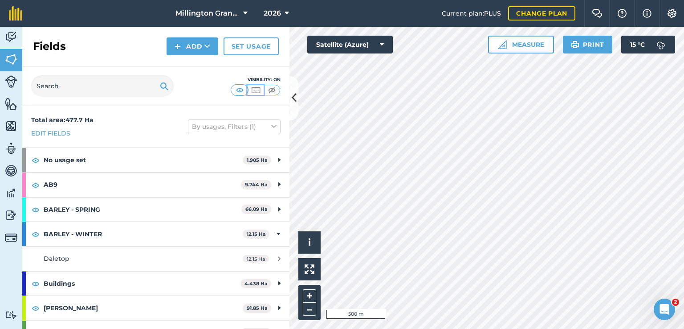
click at [253, 92] on img at bounding box center [255, 90] width 11 height 9
click at [282, 88] on div "Visibility: Border" at bounding box center [155, 86] width 267 height 40
click at [274, 90] on img at bounding box center [271, 90] width 11 height 9
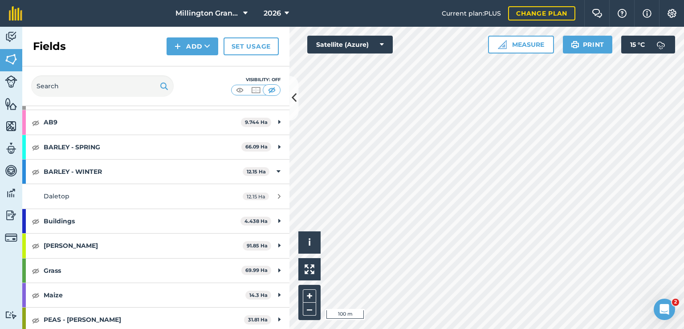
scroll to position [134, 0]
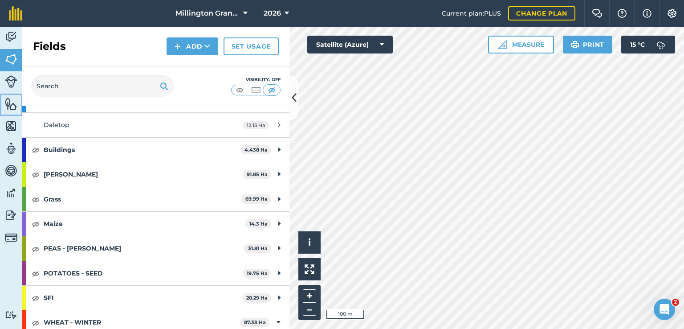
click at [7, 113] on link "Features" at bounding box center [11, 105] width 22 height 22
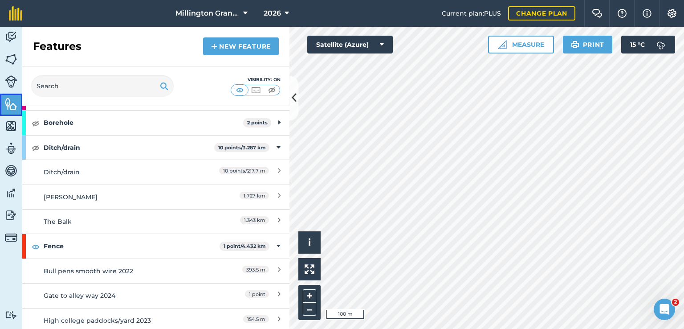
scroll to position [45, 0]
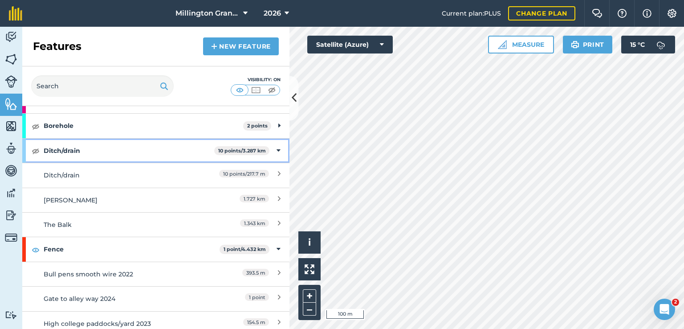
click at [268, 152] on div "Ditch/drain 10 points / 3.287 km" at bounding box center [155, 151] width 267 height 24
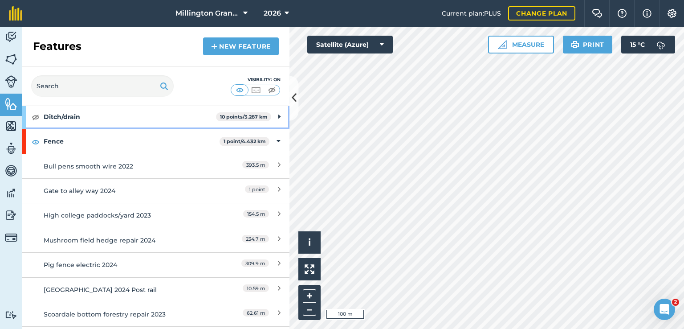
scroll to position [134, 0]
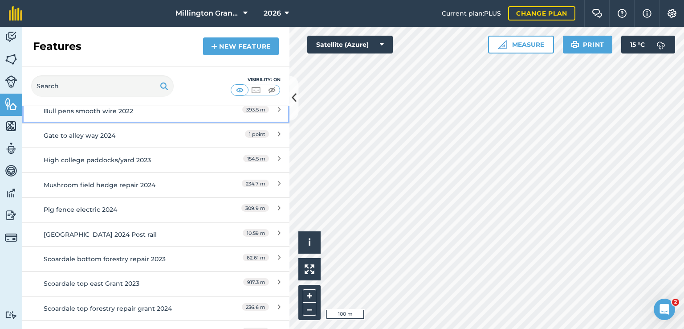
click at [149, 113] on div "Bull pens smooth wire 2022" at bounding box center [123, 111] width 158 height 10
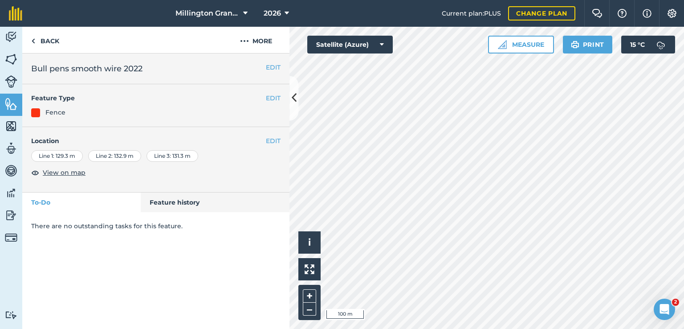
click at [270, 61] on div "EDIT Bull pens smooth wire 2022" at bounding box center [155, 68] width 267 height 31
click at [268, 66] on button "EDIT" at bounding box center [273, 67] width 15 height 10
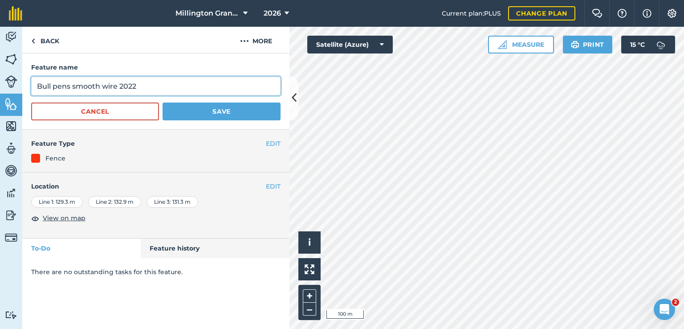
click at [167, 90] on input "Bull pens smooth wire 2022" at bounding box center [155, 86] width 249 height 19
type input "Bull pens smooth wire 2022 E"
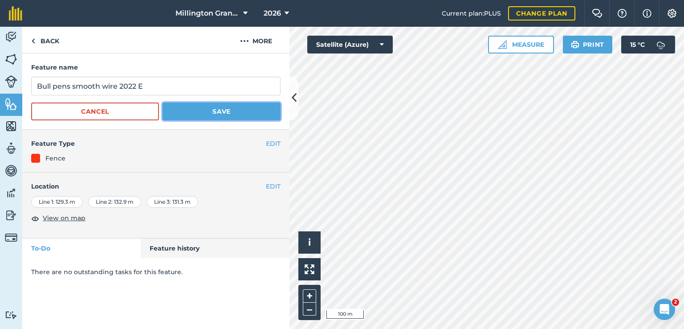
click at [182, 109] on button "Save" at bounding box center [222, 111] width 118 height 18
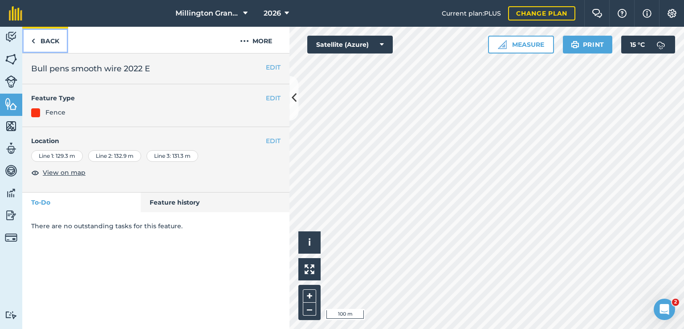
click at [49, 38] on link "Back" at bounding box center [45, 40] width 46 height 26
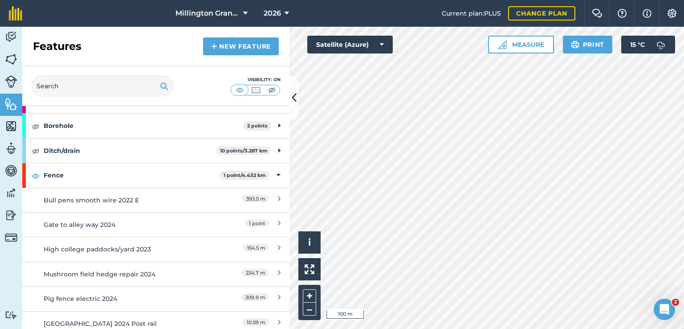
scroll to position [89, 0]
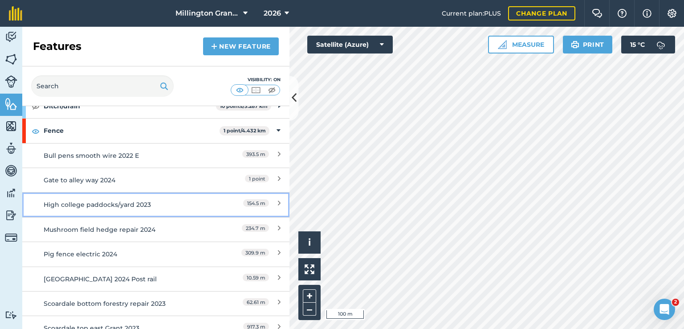
click at [132, 202] on div "High college paddocks/yard 2023" at bounding box center [123, 205] width 158 height 10
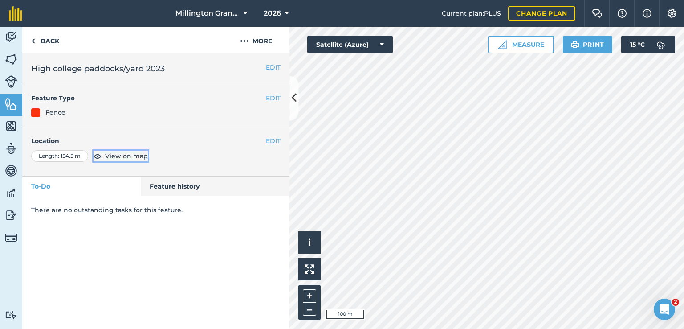
click at [119, 155] on span "View on map" at bounding box center [126, 156] width 43 height 10
click at [267, 61] on div "EDIT High college paddocks/yard 2023" at bounding box center [155, 68] width 267 height 31
click at [263, 65] on h2 "High college paddocks/yard 2023" at bounding box center [155, 68] width 249 height 12
click at [277, 68] on button "EDIT" at bounding box center [273, 67] width 15 height 10
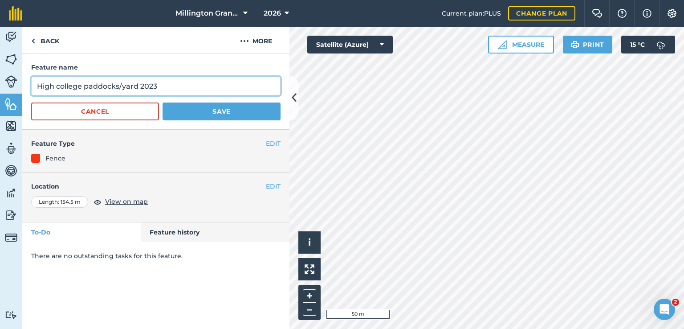
click at [187, 83] on input "High college paddocks/yard 2023" at bounding box center [155, 86] width 249 height 19
type input "High college paddocks/yard 2023 E"
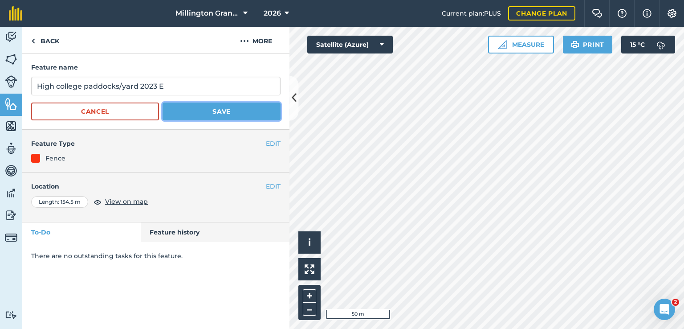
click at [237, 118] on button "Save" at bounding box center [222, 111] width 118 height 18
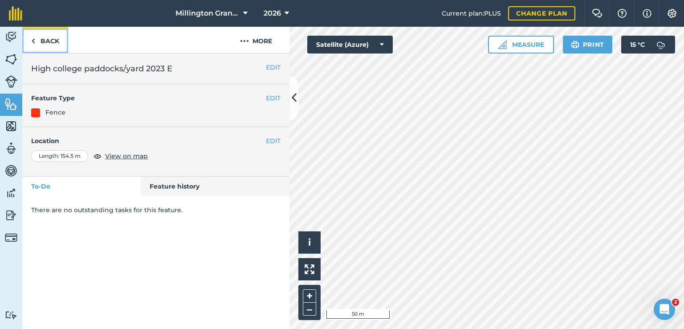
click at [48, 41] on link "Back" at bounding box center [45, 40] width 46 height 26
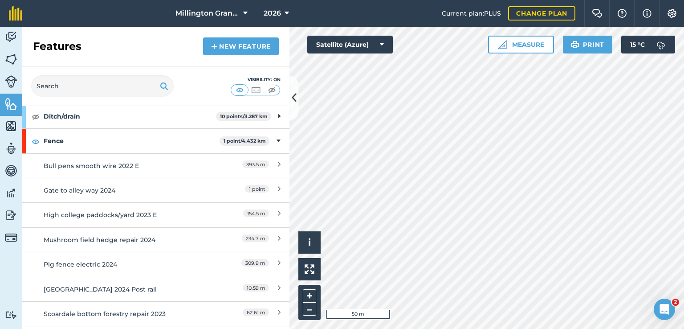
scroll to position [89, 0]
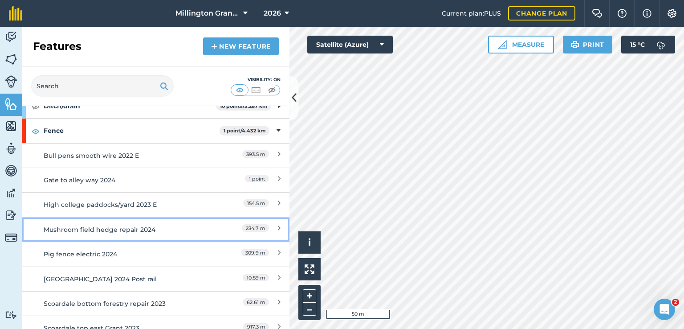
click at [110, 225] on div "Mushroom field hedge repair 2024" at bounding box center [123, 230] width 158 height 10
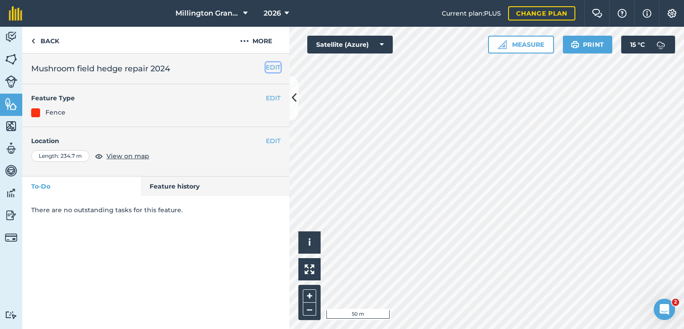
click at [274, 69] on button "EDIT" at bounding box center [273, 67] width 15 height 10
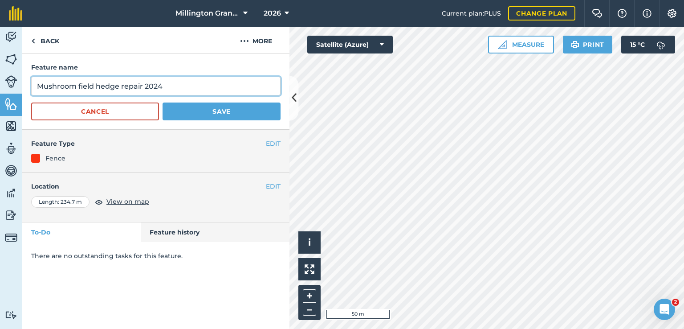
click at [192, 92] on input "Mushroom field hedge repair 2024" at bounding box center [155, 86] width 249 height 19
type input "Mushroom field hedge repair 2024 B"
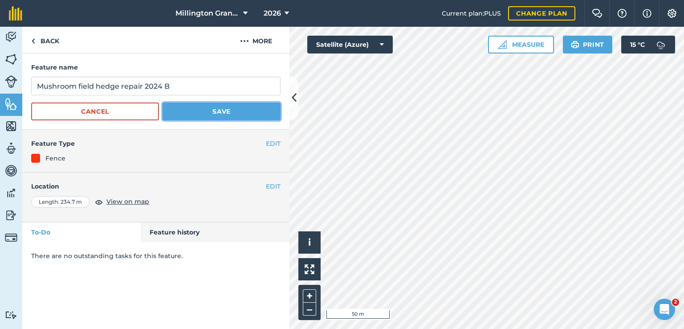
click at [215, 114] on button "Save" at bounding box center [222, 111] width 118 height 18
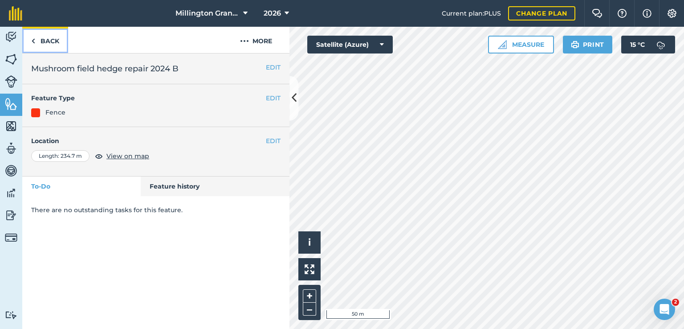
click at [50, 44] on link "Back" at bounding box center [45, 40] width 46 height 26
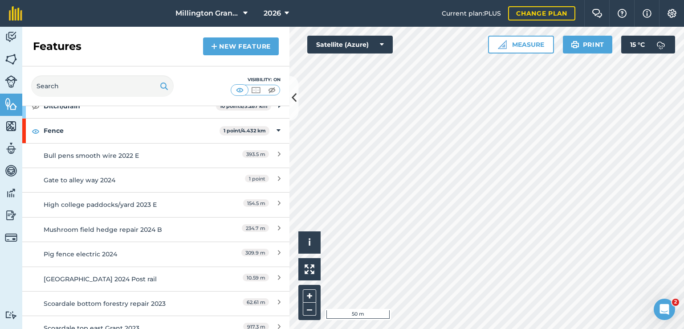
scroll to position [134, 0]
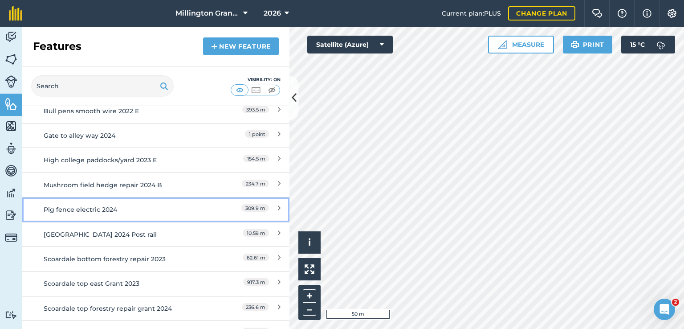
click at [160, 207] on div "Pig fence electric 2024" at bounding box center [123, 209] width 158 height 10
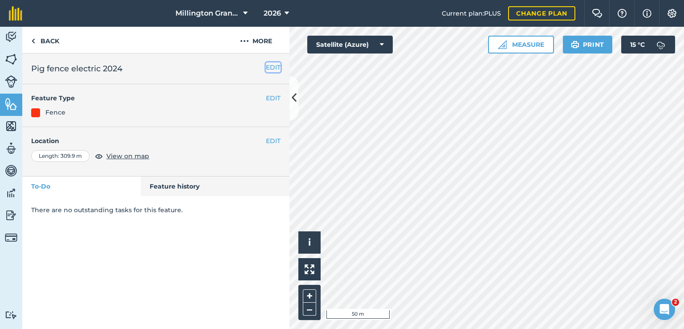
click at [276, 65] on button "EDIT" at bounding box center [273, 67] width 15 height 10
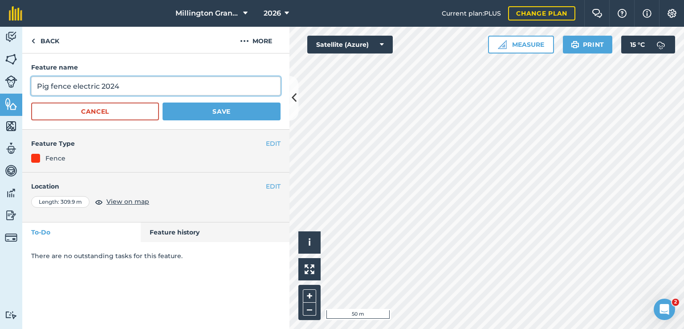
click at [162, 94] on input "Pig fence electric 2024" at bounding box center [155, 86] width 249 height 19
type input "Pig fence electric 2024 E"
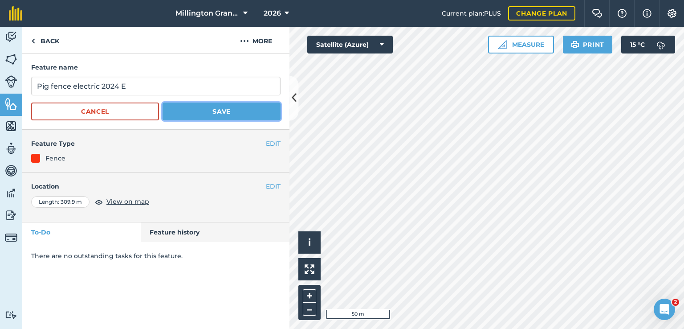
click at [206, 110] on button "Save" at bounding box center [222, 111] width 118 height 18
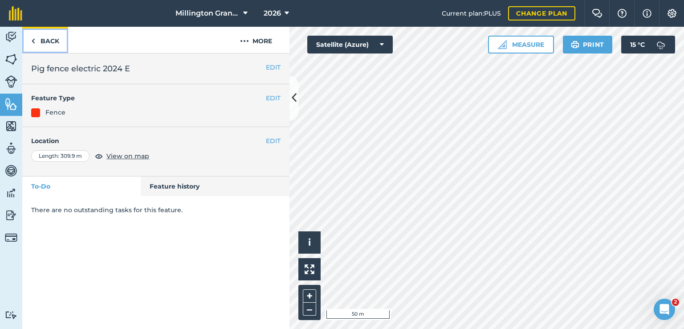
click at [56, 28] on link "Back" at bounding box center [45, 40] width 46 height 26
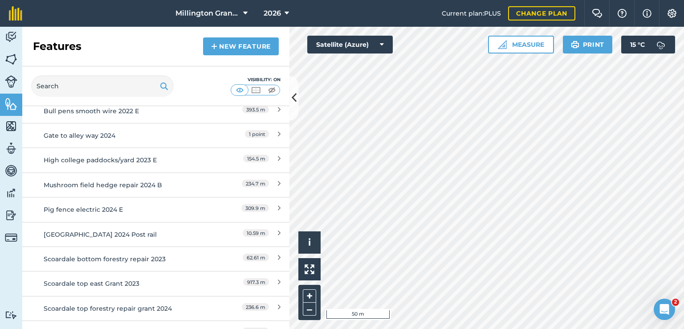
scroll to position [178, 0]
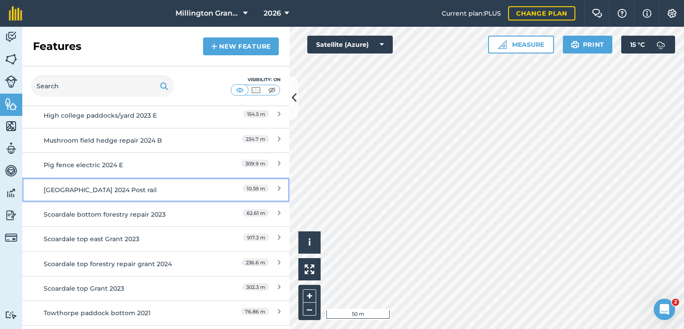
click at [173, 194] on link "[GEOGRAPHIC_DATA] 2024 Post rail 10.59 m" at bounding box center [155, 189] width 267 height 25
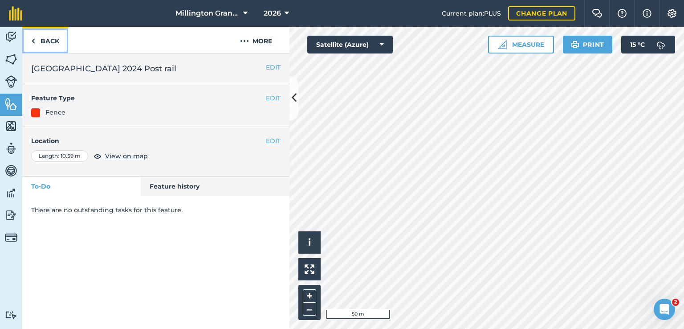
click at [53, 50] on link "Back" at bounding box center [45, 40] width 46 height 26
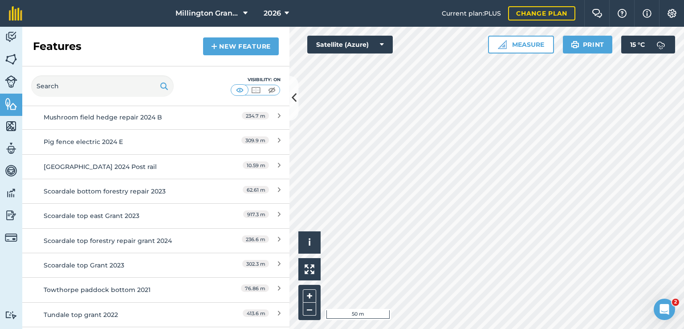
scroll to position [223, 0]
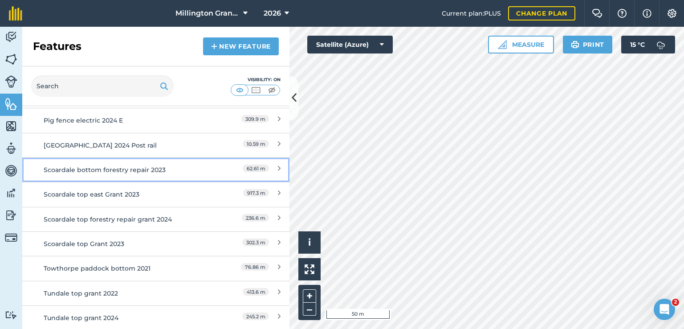
click at [190, 171] on div "Scoardale bottom forestry repair 2023" at bounding box center [123, 170] width 158 height 10
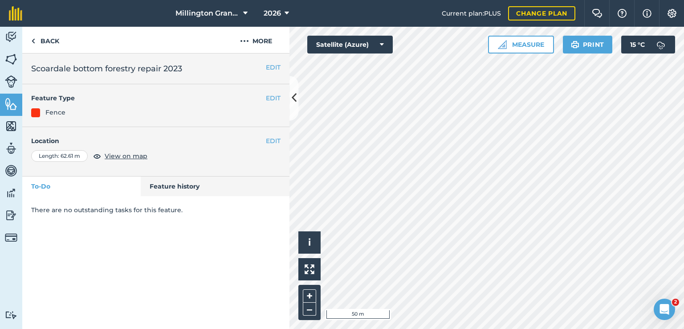
click at [271, 72] on h2 "Scoardale bottom forestry repair 2023" at bounding box center [155, 68] width 249 height 12
click at [270, 69] on button "EDIT" at bounding box center [273, 67] width 15 height 10
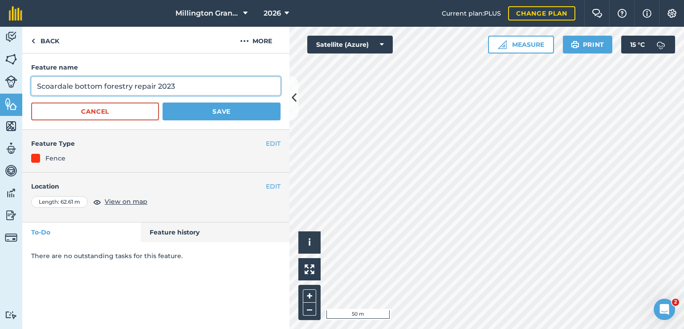
click at [204, 86] on input "Scoardale bottom forestry repair 2023" at bounding box center [155, 86] width 249 height 19
type input "Scoardale bottom forestry repair 2023 B"
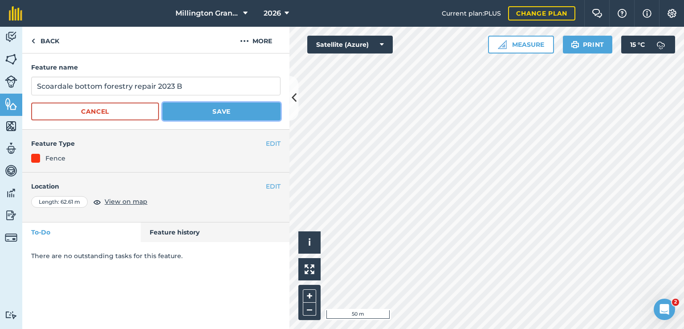
click at [226, 109] on button "Save" at bounding box center [222, 111] width 118 height 18
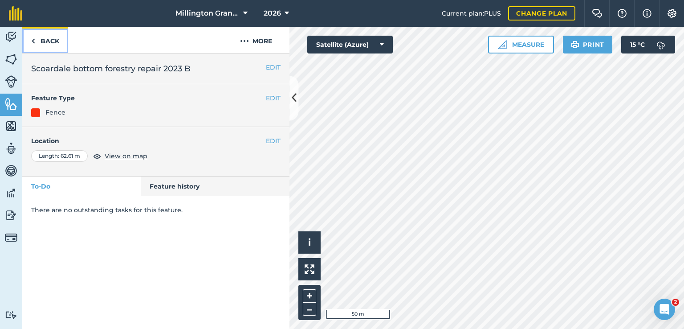
click at [50, 45] on link "Back" at bounding box center [45, 40] width 46 height 26
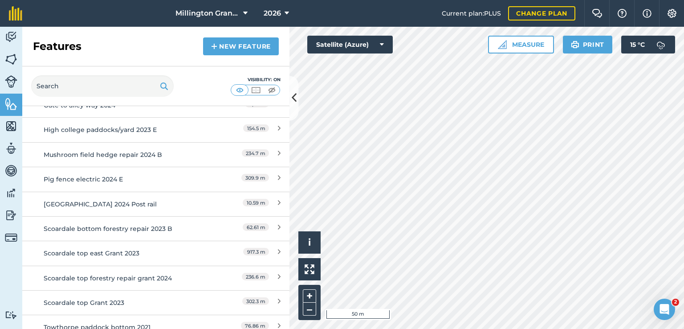
scroll to position [178, 0]
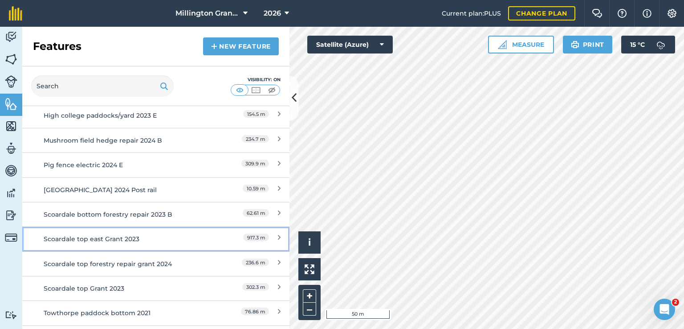
click at [192, 235] on div "Scoardale top east Grant 2023" at bounding box center [123, 239] width 158 height 10
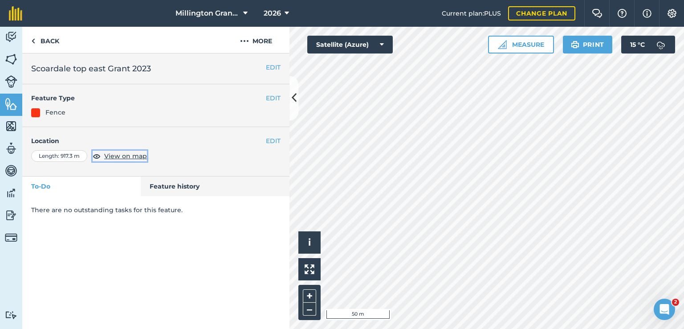
click at [123, 157] on span "View on map" at bounding box center [125, 156] width 43 height 10
click at [274, 69] on button "EDIT" at bounding box center [273, 67] width 15 height 10
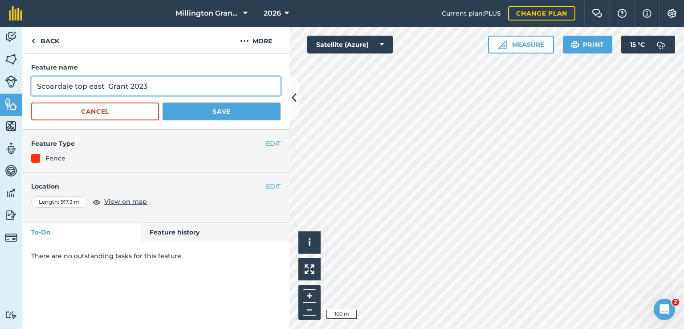
click at [192, 91] on input "Scoardale top east Grant 2023" at bounding box center [155, 86] width 249 height 19
type input "Scoardale top east Grant 2023 B"
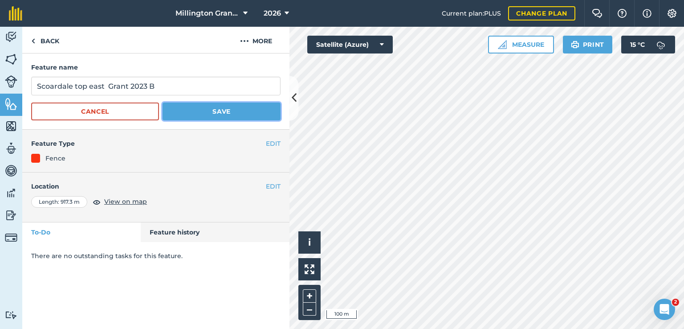
click at [225, 119] on button "Save" at bounding box center [222, 111] width 118 height 18
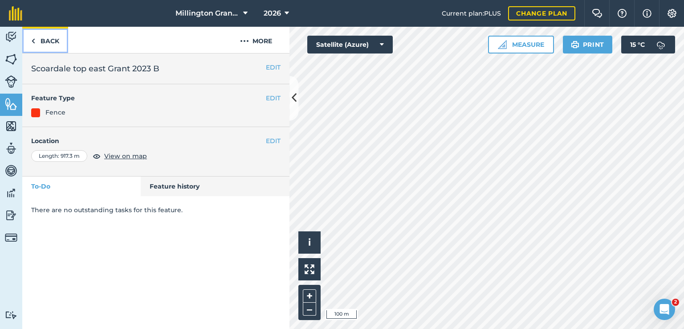
click at [48, 45] on link "Back" at bounding box center [45, 40] width 46 height 26
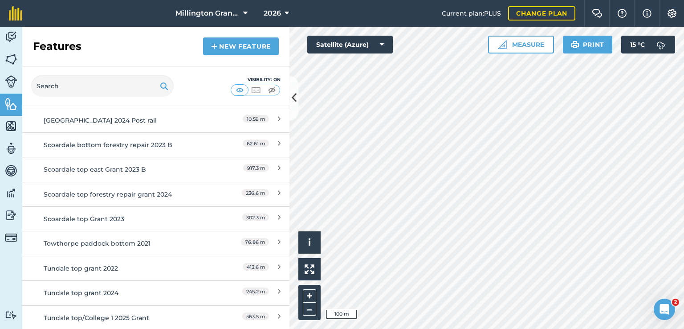
scroll to position [267, 0]
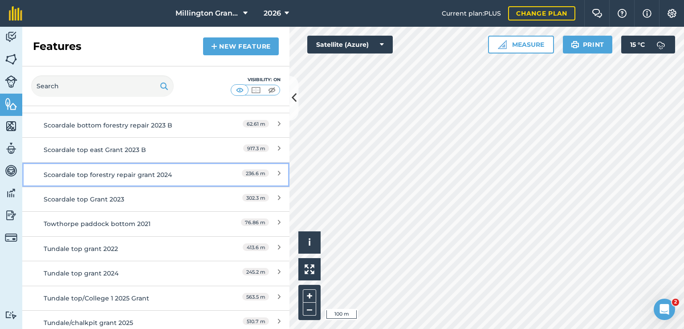
click at [193, 177] on div "Scoardale top forestry repair grant 2024" at bounding box center [123, 175] width 158 height 10
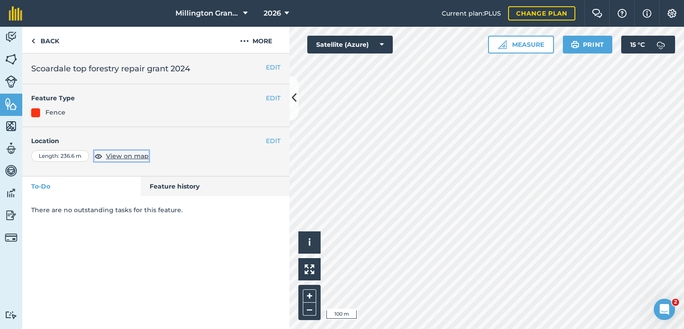
click at [120, 152] on span "View on map" at bounding box center [127, 156] width 43 height 10
click at [272, 79] on div "EDIT Scoardale top forestry repair grant 2024" at bounding box center [155, 68] width 267 height 31
click at [272, 72] on button "EDIT" at bounding box center [273, 67] width 15 height 10
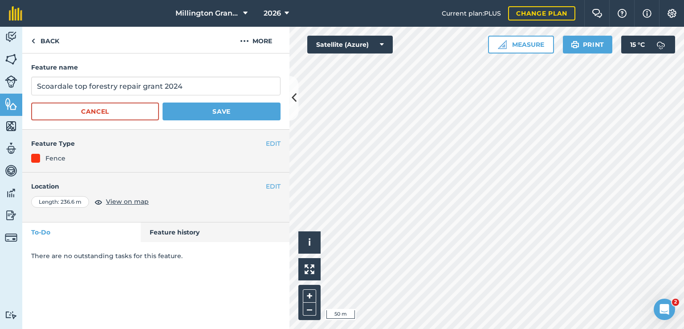
click at [195, 98] on form "Feature name Scoardale top forestry repair grant 2024 Cancel Save" at bounding box center [155, 91] width 249 height 58
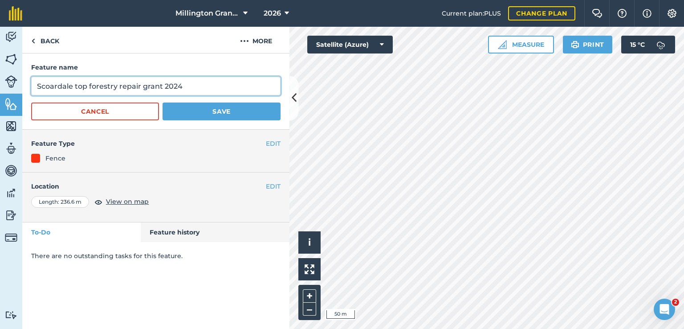
click at [199, 81] on input "Scoardale top forestry repair grant 2024" at bounding box center [155, 86] width 249 height 19
type input "Scoardale top forestry repair grant 2024 B"
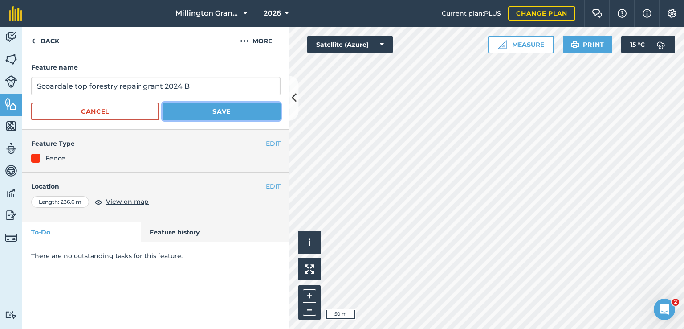
click at [227, 113] on button "Save" at bounding box center [222, 111] width 118 height 18
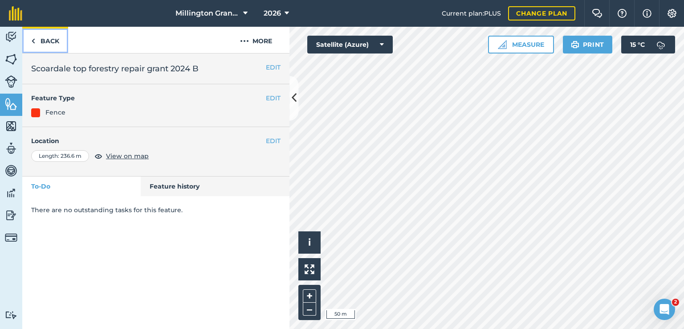
click at [55, 43] on link "Back" at bounding box center [45, 40] width 46 height 26
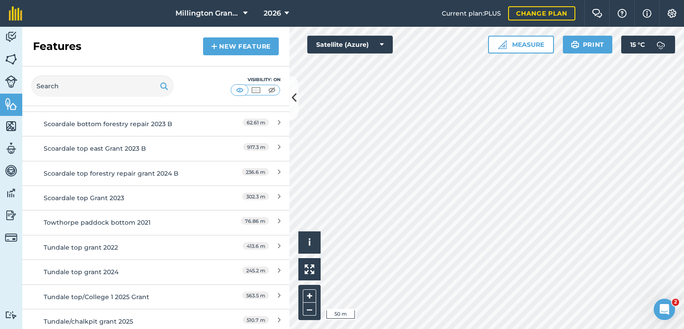
scroll to position [312, 0]
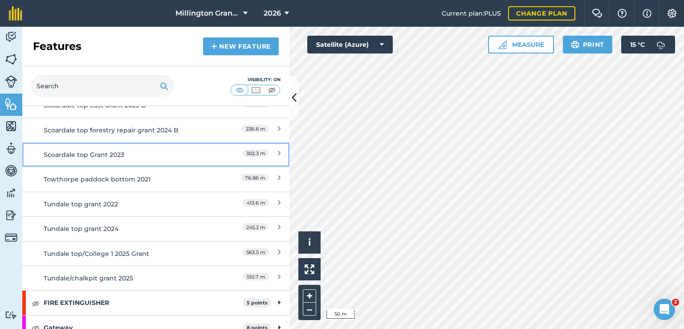
click at [152, 150] on div "Scoardale top Grant 2023" at bounding box center [123, 155] width 158 height 10
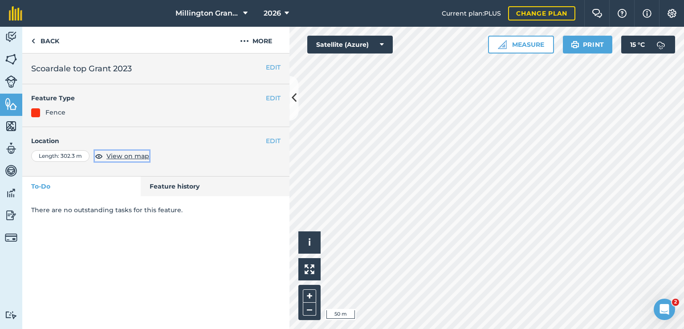
click at [118, 155] on span "View on map" at bounding box center [127, 156] width 43 height 10
click at [270, 68] on button "EDIT" at bounding box center [273, 67] width 15 height 10
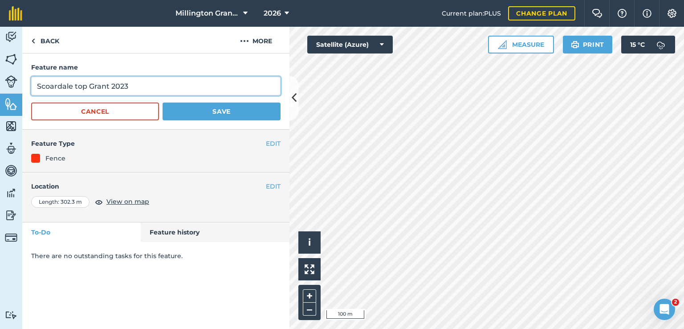
click at [196, 93] on input "Scoardale top Grant 2023" at bounding box center [155, 86] width 249 height 19
type input "Scoardale top Grant 2023 B"
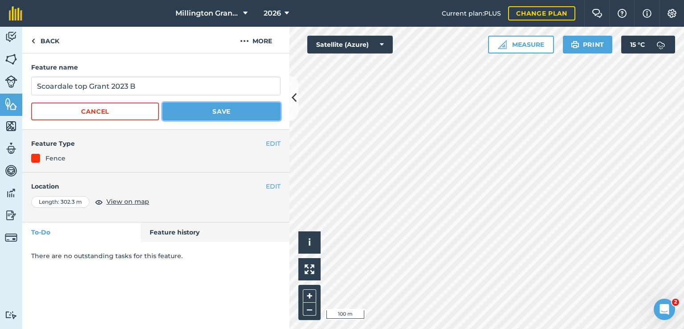
click at [233, 112] on button "Save" at bounding box center [222, 111] width 118 height 18
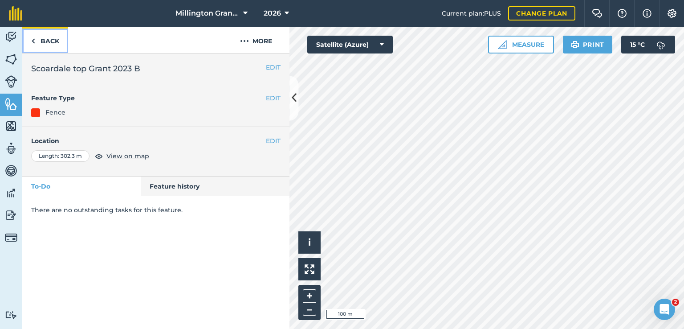
click at [46, 36] on link "Back" at bounding box center [45, 40] width 46 height 26
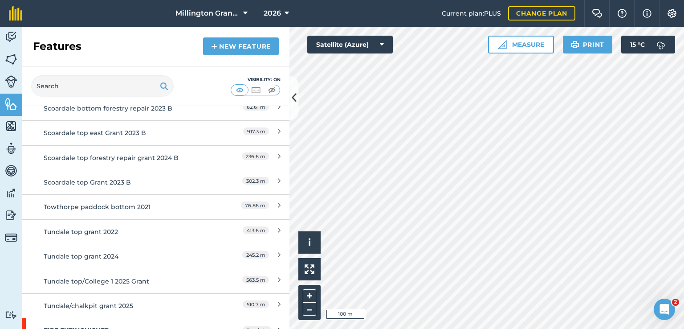
scroll to position [312, 0]
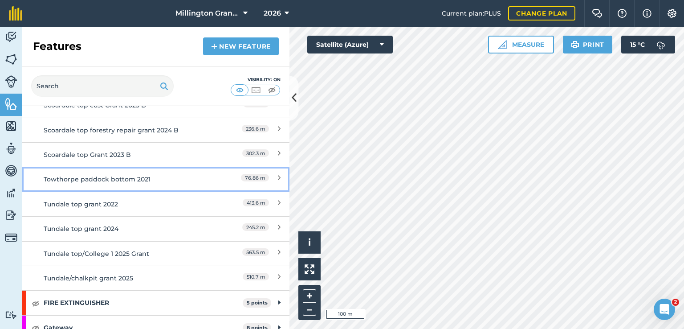
click at [171, 177] on div "Towthorpe paddock bottom 2021" at bounding box center [123, 179] width 158 height 10
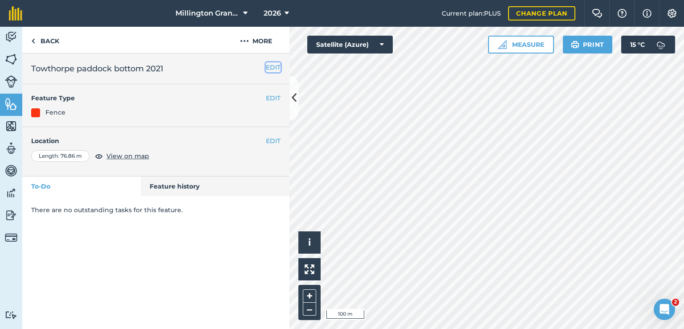
click at [273, 69] on button "EDIT" at bounding box center [273, 67] width 15 height 10
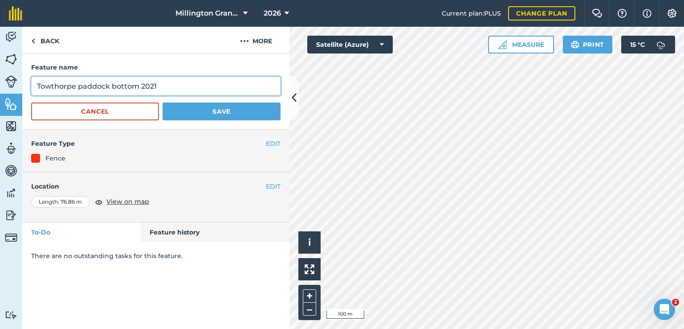
click at [192, 81] on input "Towthorpe paddock bottom 2021" at bounding box center [155, 86] width 249 height 19
type input "Towthorpe paddock bottom 2021 E"
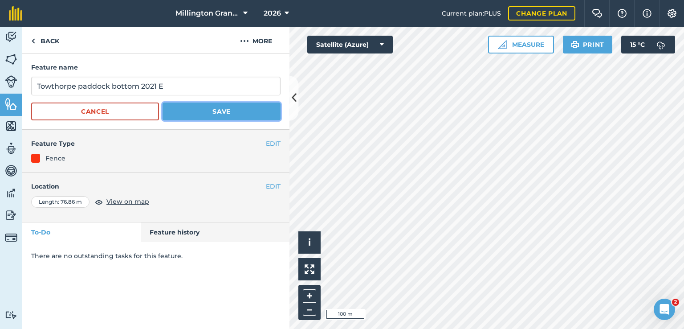
click at [208, 106] on button "Save" at bounding box center [222, 111] width 118 height 18
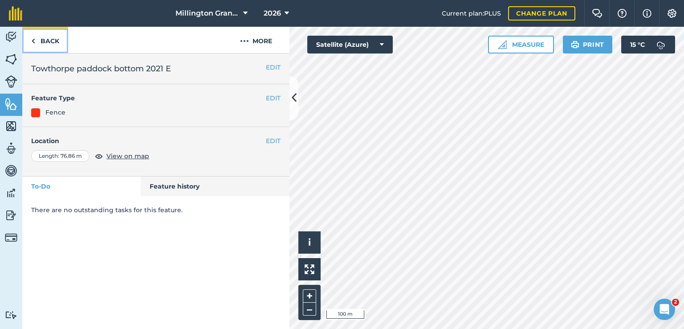
click at [61, 44] on link "Back" at bounding box center [45, 40] width 46 height 26
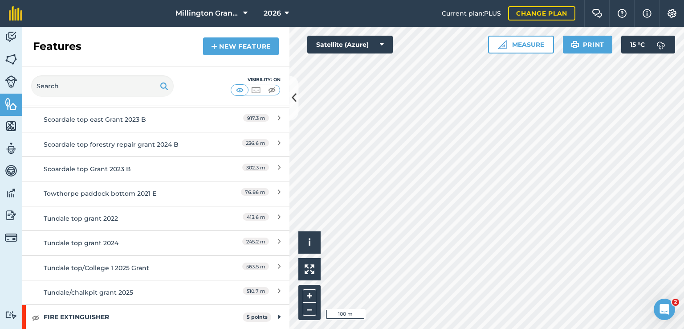
scroll to position [312, 0]
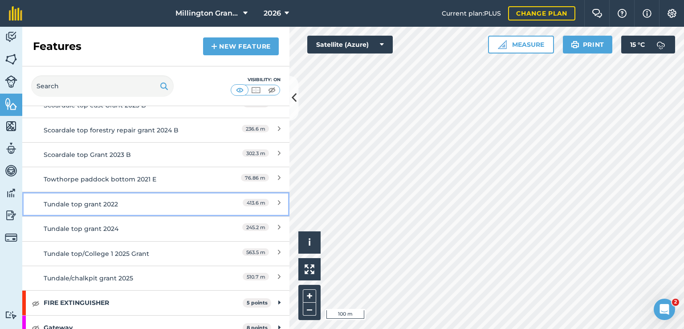
click at [189, 208] on link "Tundale top grant 2022 413.6 m" at bounding box center [155, 204] width 267 height 25
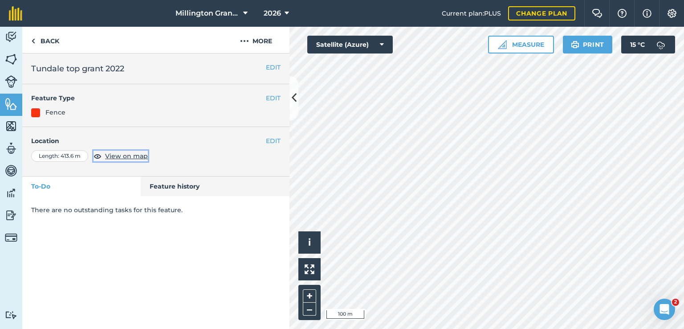
click at [130, 159] on span "View on map" at bounding box center [126, 156] width 43 height 10
click at [274, 68] on button "EDIT" at bounding box center [273, 67] width 15 height 10
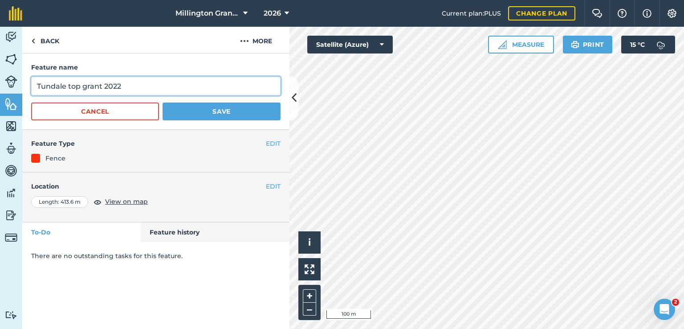
click at [184, 91] on input "Tundale top grant 2022" at bounding box center [155, 86] width 249 height 19
type input "Tundale top grant 2022 E"
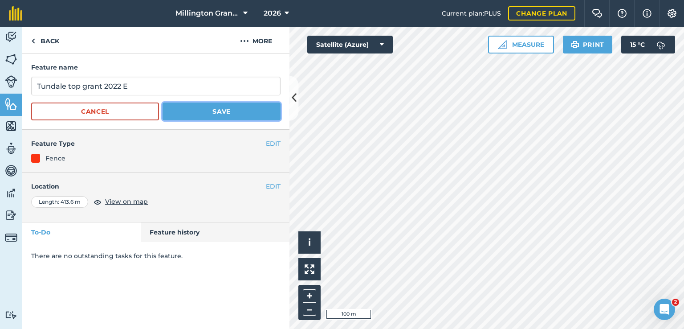
click at [216, 109] on button "Save" at bounding box center [222, 111] width 118 height 18
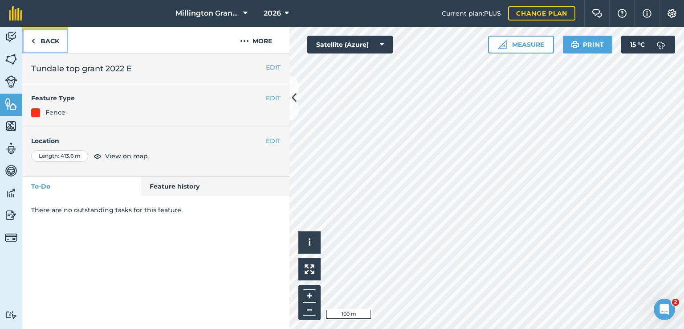
click at [42, 43] on link "Back" at bounding box center [45, 40] width 46 height 26
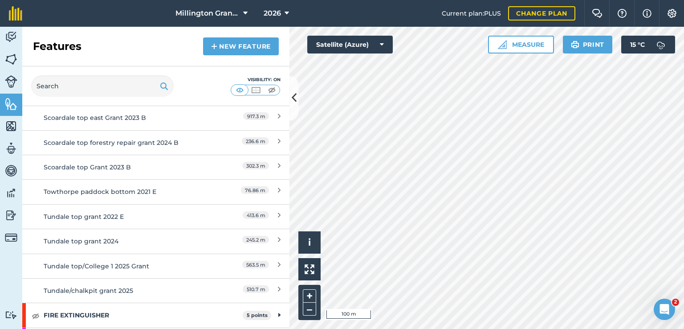
scroll to position [356, 0]
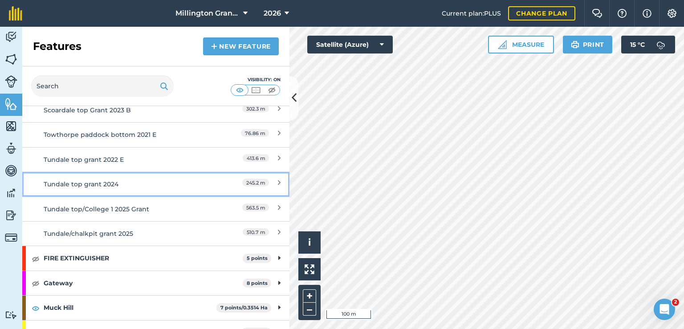
click at [171, 187] on div "Tundale top grant 2024" at bounding box center [123, 184] width 158 height 10
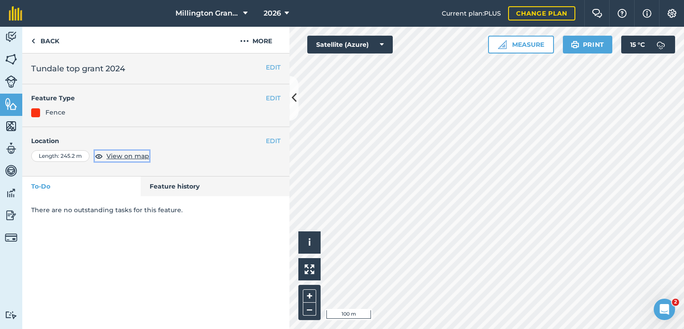
click at [130, 154] on span "View on map" at bounding box center [127, 156] width 43 height 10
click at [272, 64] on button "EDIT" at bounding box center [273, 67] width 15 height 10
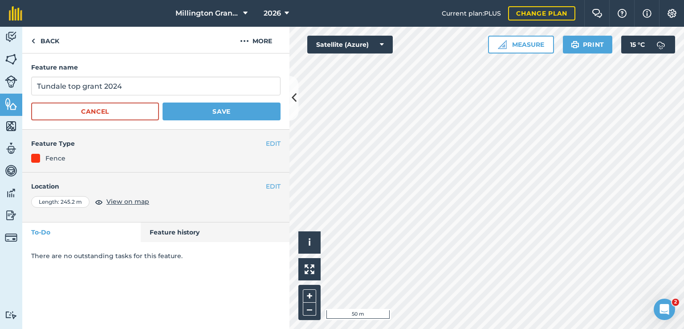
click at [192, 76] on form "Feature name Tundale top grant 2024 Cancel Save" at bounding box center [155, 91] width 249 height 58
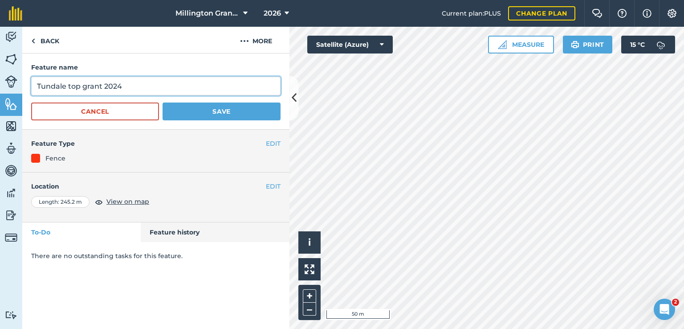
click at [180, 86] on input "Tundale top grant 2024" at bounding box center [155, 86] width 249 height 19
type input "Tundale top grant 2024 E"
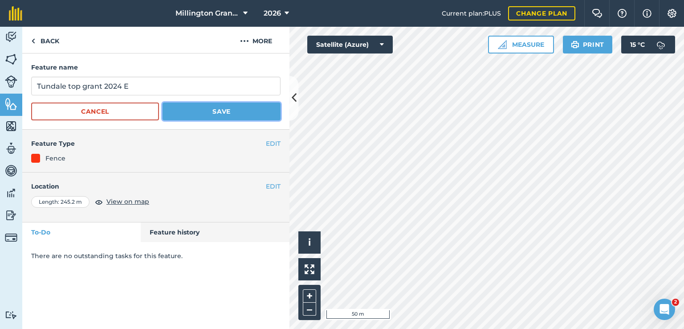
click at [217, 113] on button "Save" at bounding box center [222, 111] width 118 height 18
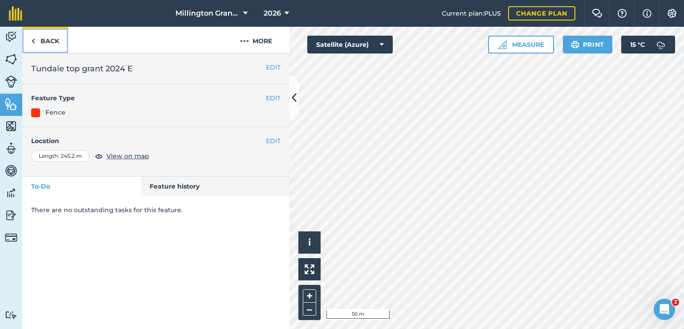
click at [57, 46] on link "Back" at bounding box center [45, 40] width 46 height 26
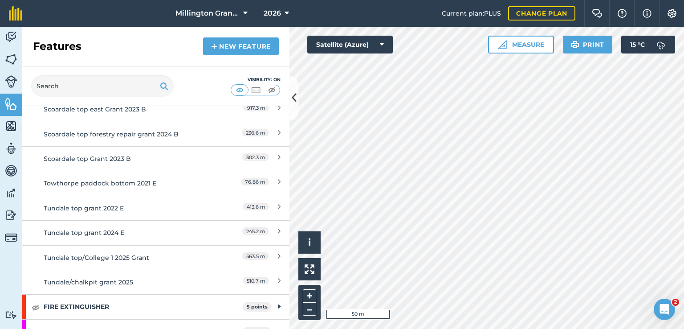
scroll to position [356, 0]
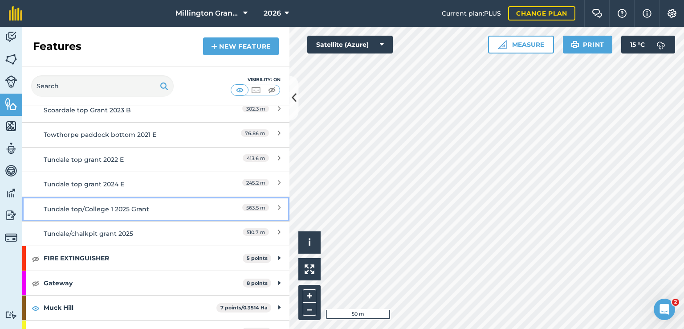
click at [181, 202] on link "Tundale top/College 1 2025 Grant 563.5 m" at bounding box center [155, 208] width 267 height 25
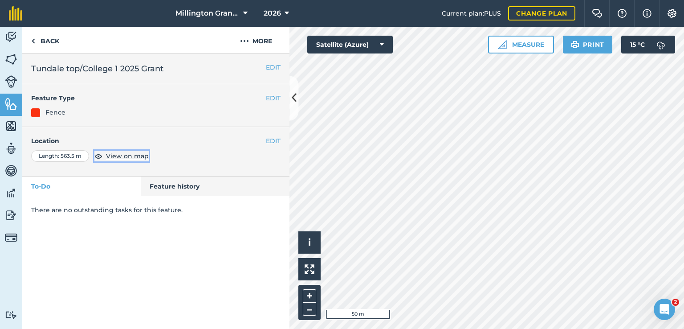
click at [112, 156] on span "View on map" at bounding box center [127, 156] width 43 height 10
click at [268, 61] on div "EDIT Tundale top/College 1 2025 Grant" at bounding box center [155, 68] width 267 height 31
click at [269, 67] on button "EDIT" at bounding box center [273, 67] width 15 height 10
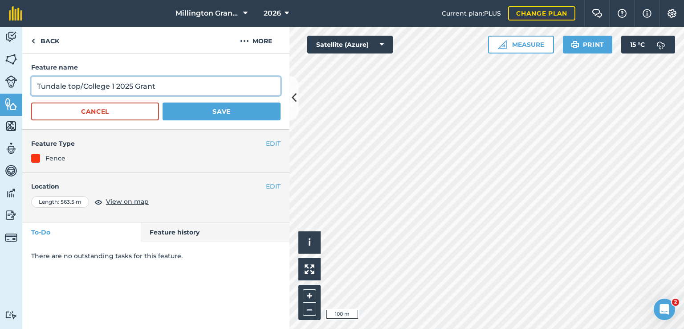
click at [205, 82] on input "Tundale top/College 1 2025 Grant" at bounding box center [155, 86] width 249 height 19
type input "Tundale top/College 1 2025 Grant E"
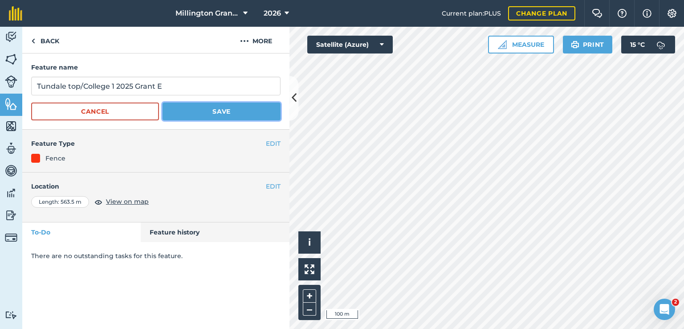
click at [210, 107] on button "Save" at bounding box center [222, 111] width 118 height 18
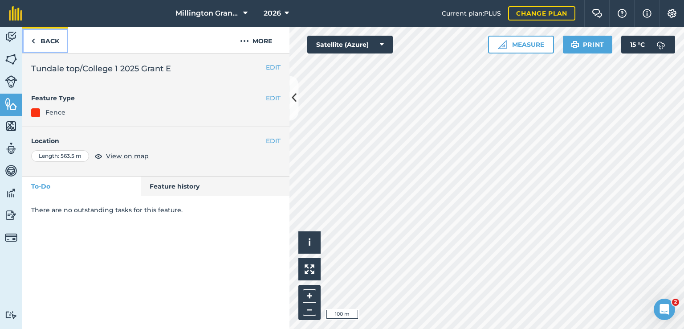
click at [59, 41] on link "Back" at bounding box center [45, 40] width 46 height 26
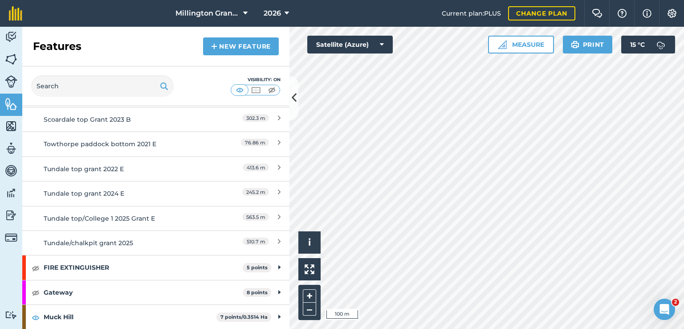
scroll to position [356, 0]
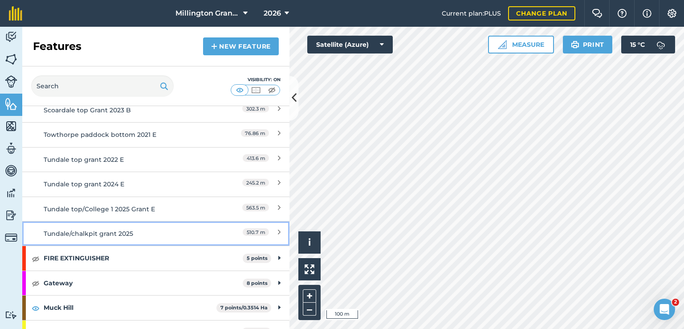
click at [179, 225] on link "Tundale/chalkpit grant 2025 510.7 m" at bounding box center [155, 233] width 267 height 25
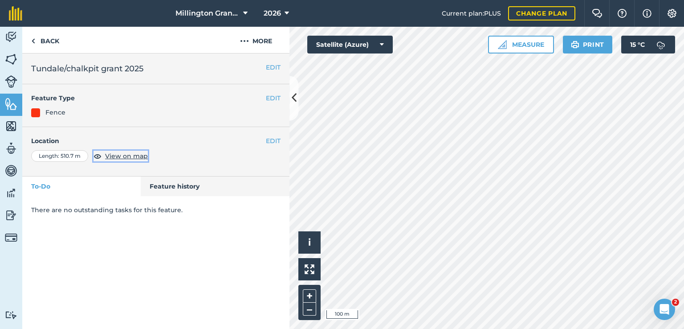
click at [127, 155] on span "View on map" at bounding box center [126, 156] width 43 height 10
click at [267, 65] on button "EDIT" at bounding box center [273, 67] width 15 height 10
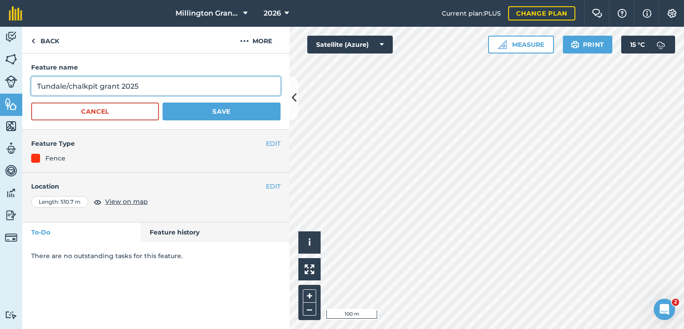
click at [194, 91] on input "Tundale/chalkpit grant 2025" at bounding box center [155, 86] width 249 height 19
type input "Tundale/chalkpit grant 2025 E"
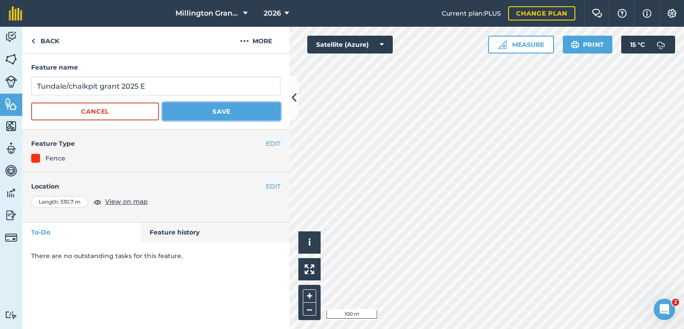
click at [206, 108] on button "Save" at bounding box center [222, 111] width 118 height 18
